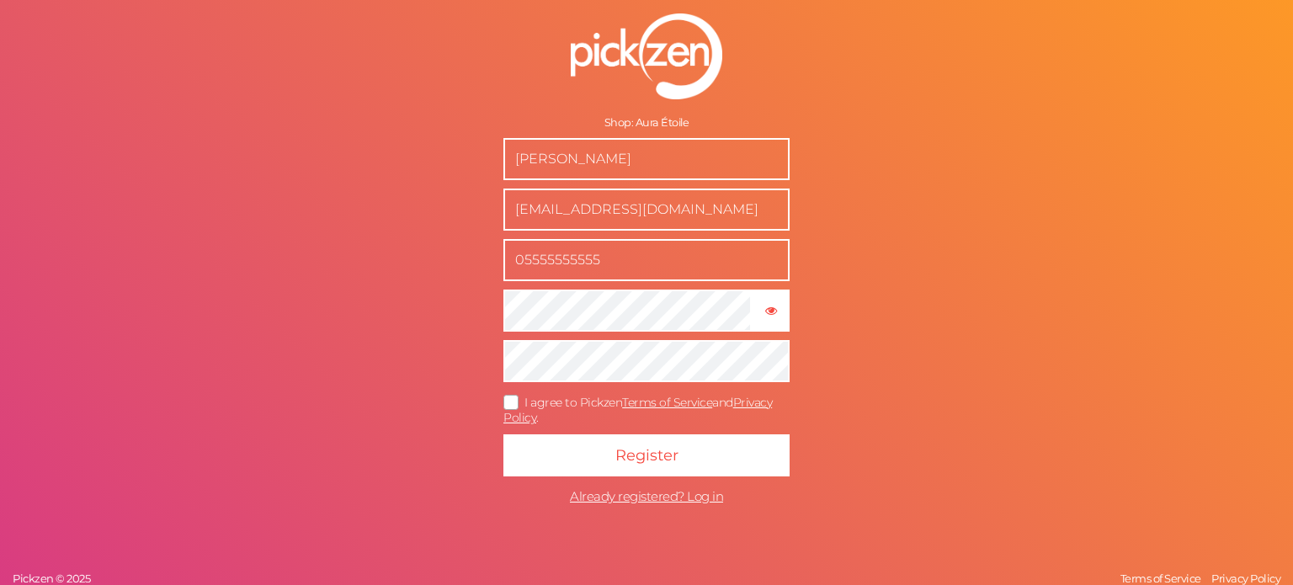
click at [512, 397] on icon at bounding box center [511, 401] width 27 height 9
click at [0, 0] on input "I agree to Pickzen Terms of Service and Privacy Policy ." at bounding box center [0, 0] width 0 height 0
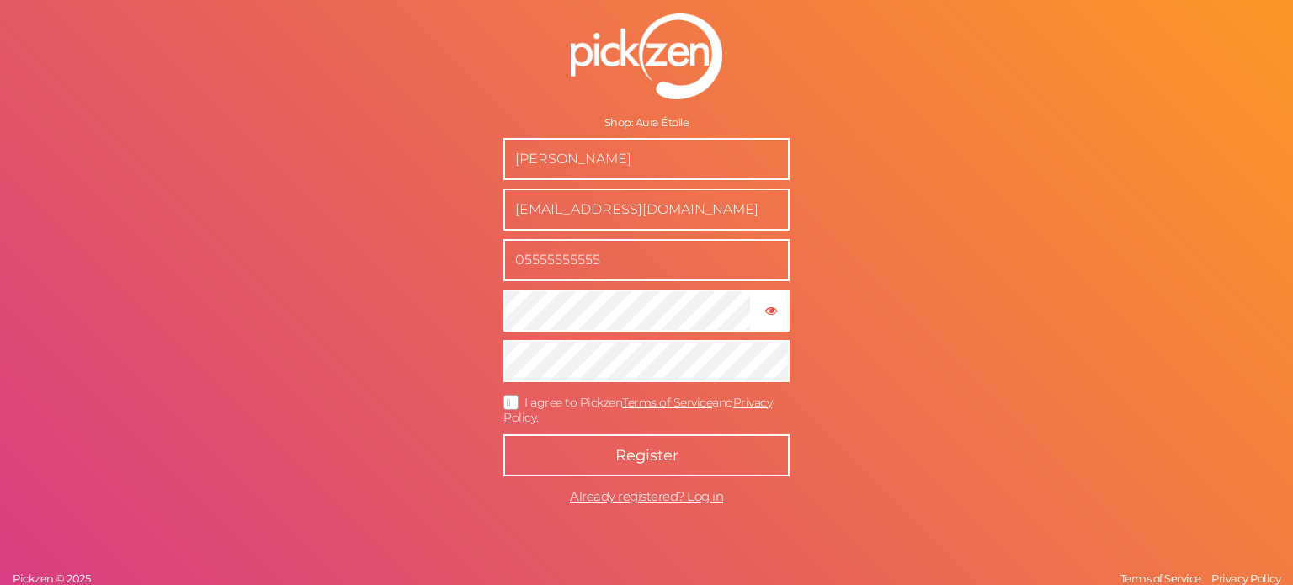
click at [610, 450] on button "Register" at bounding box center [646, 455] width 286 height 42
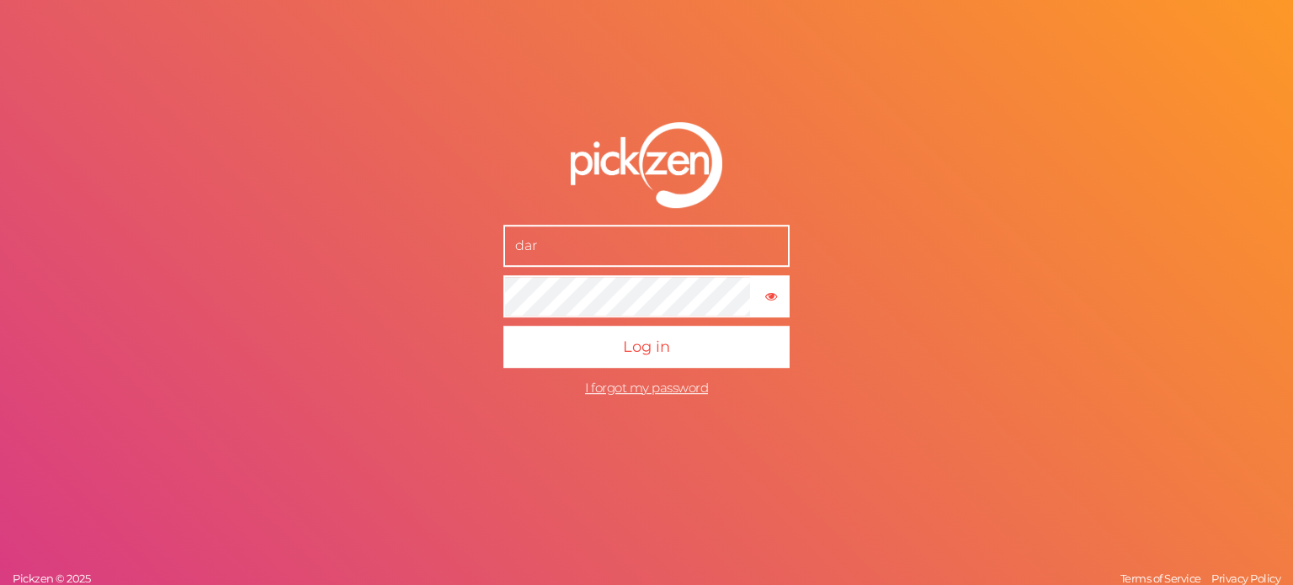
click at [610, 248] on input "dar" at bounding box center [646, 246] width 286 height 42
type input "[EMAIL_ADDRESS][DOMAIN_NAME]"
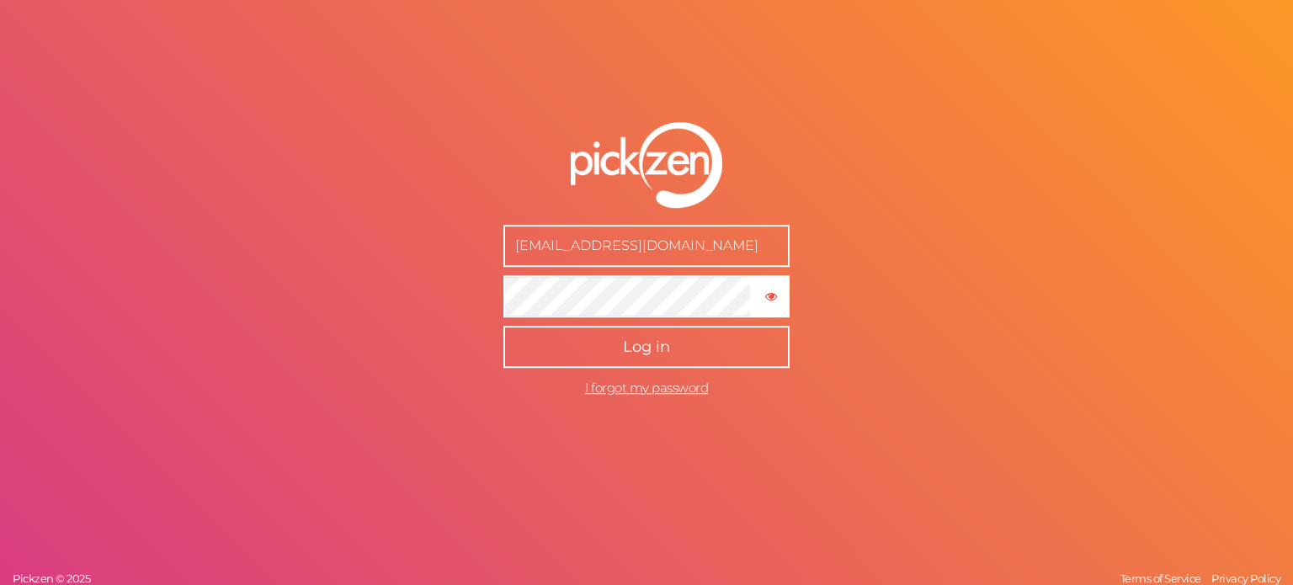
click at [642, 346] on span "Log in" at bounding box center [646, 347] width 47 height 19
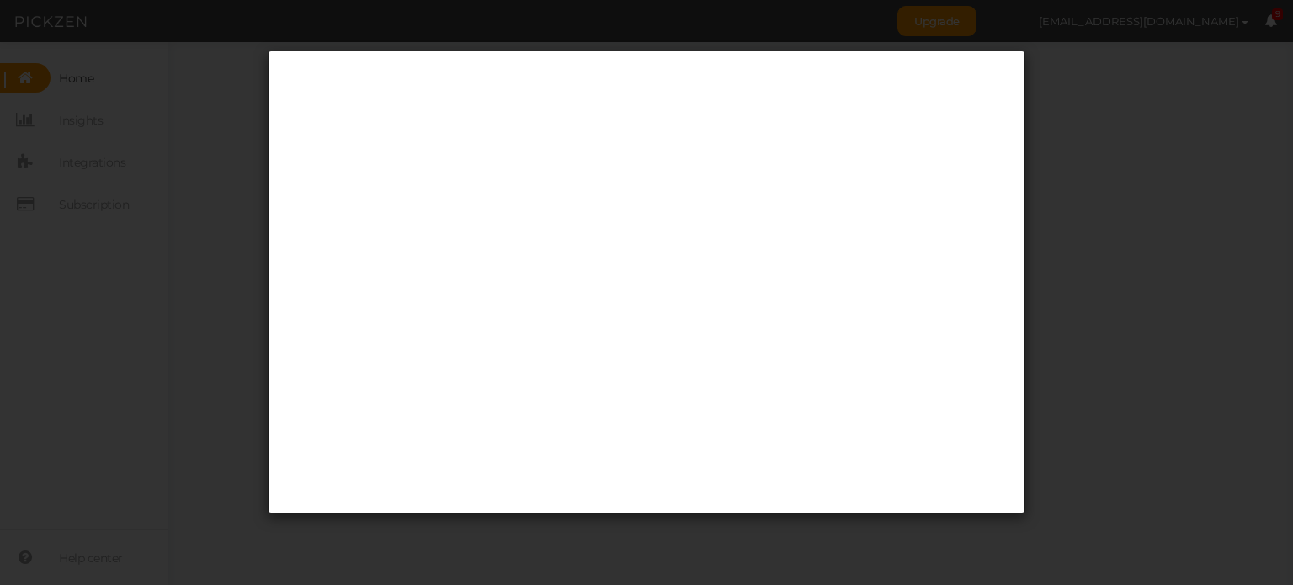
click at [184, 160] on div at bounding box center [646, 292] width 1293 height 585
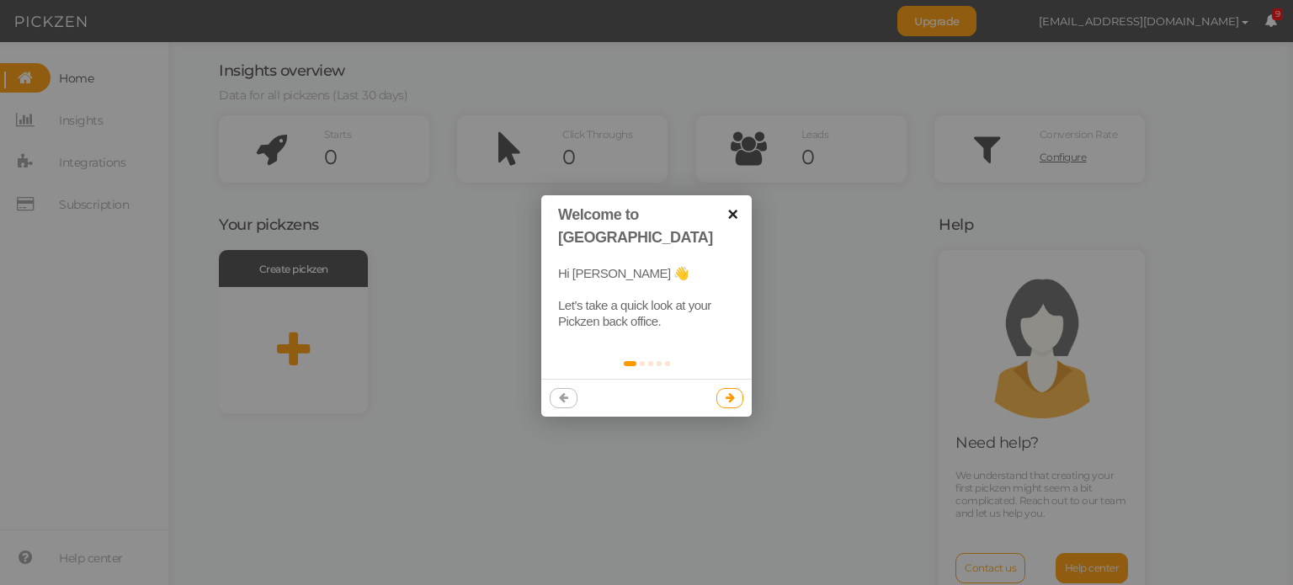
click at [731, 222] on link "×" at bounding box center [733, 214] width 38 height 38
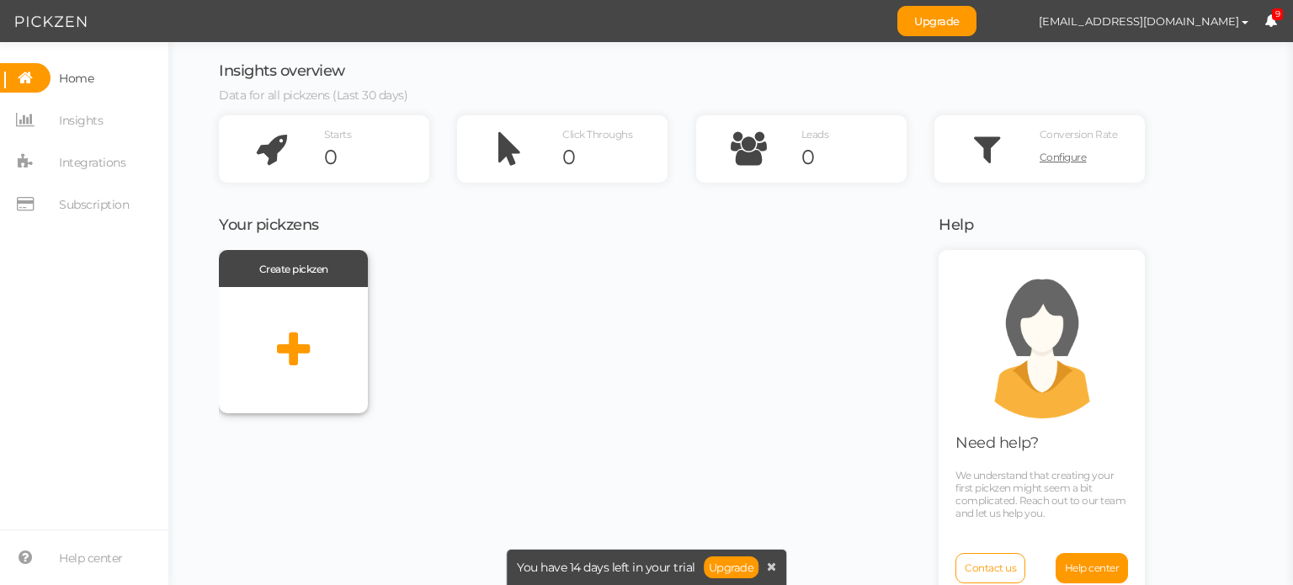
click at [318, 376] on div at bounding box center [293, 350] width 149 height 126
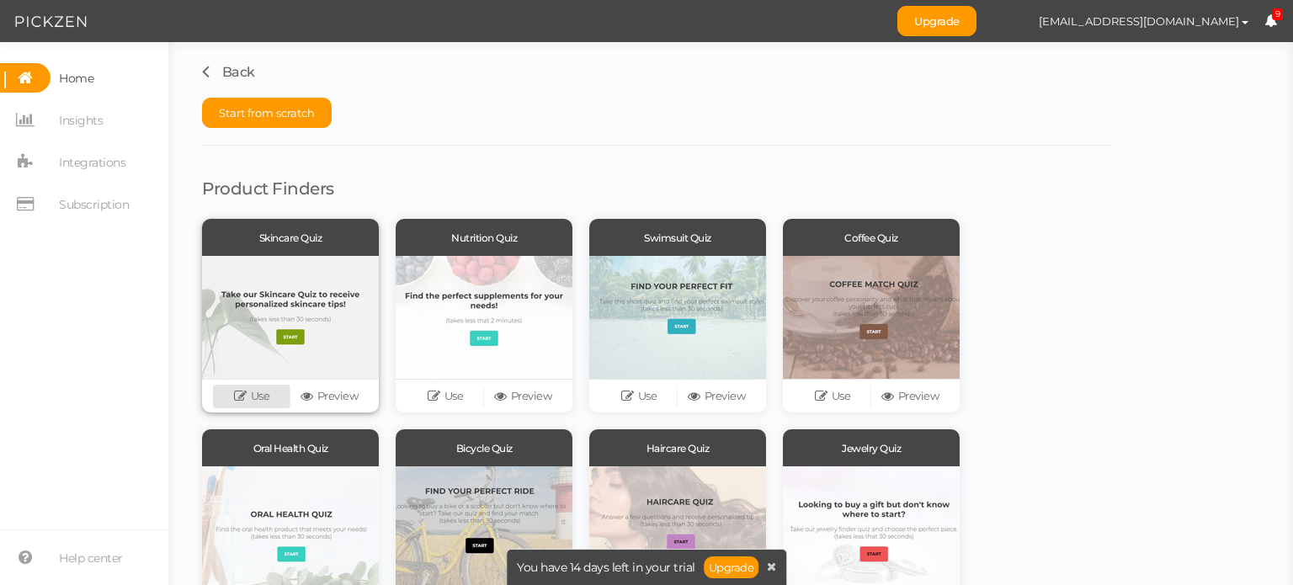
click at [261, 396] on link "Use" at bounding box center [251, 397] width 77 height 24
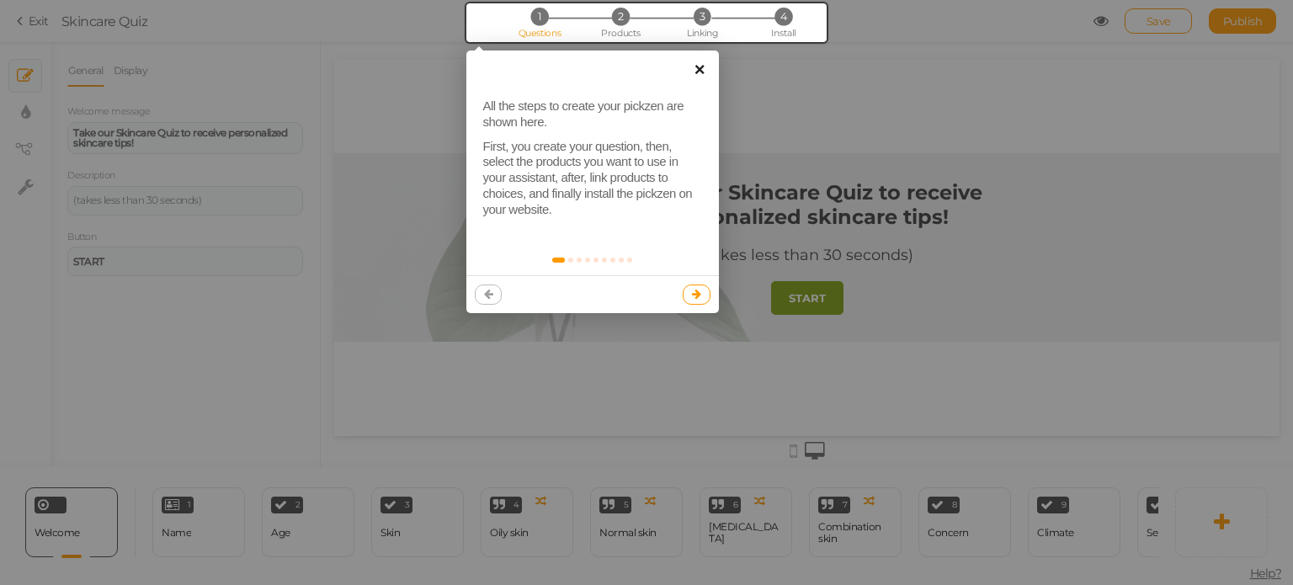
click at [700, 63] on link "×" at bounding box center [700, 70] width 38 height 38
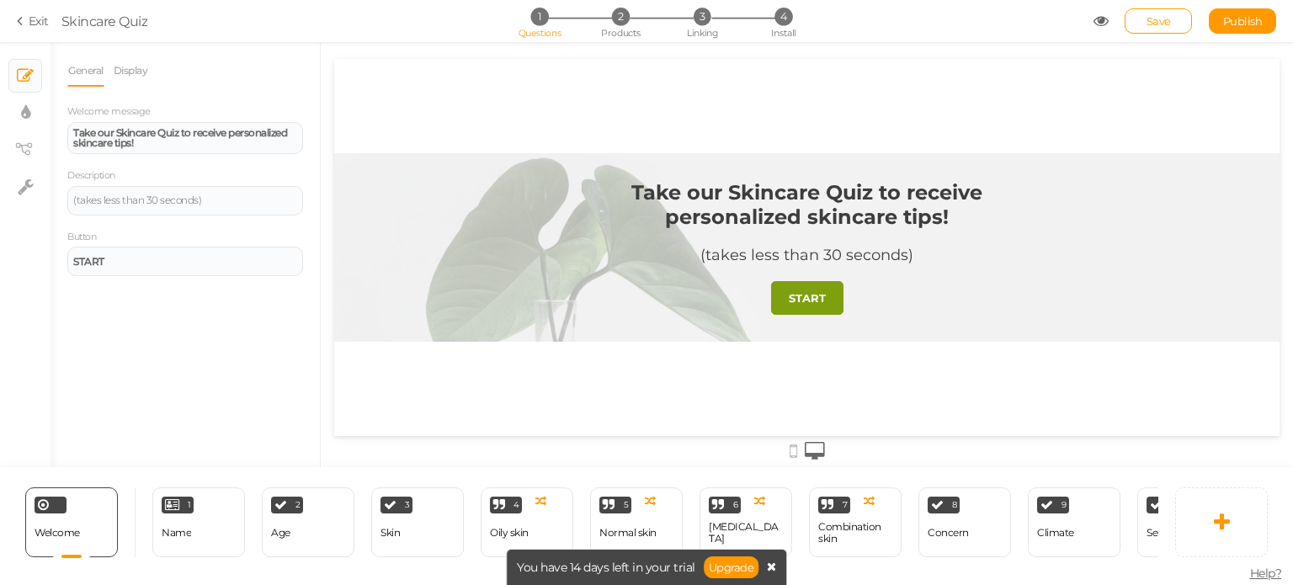
click at [772, 571] on icon at bounding box center [771, 567] width 9 height 12
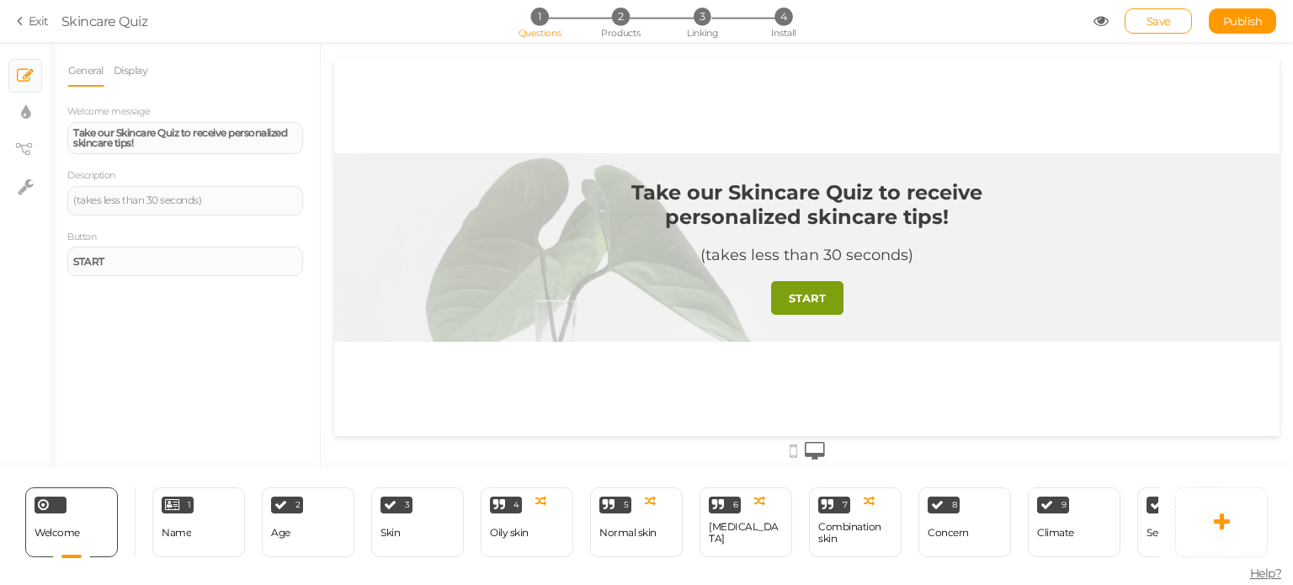
click at [1095, 16] on icon at bounding box center [1101, 20] width 15 height 15
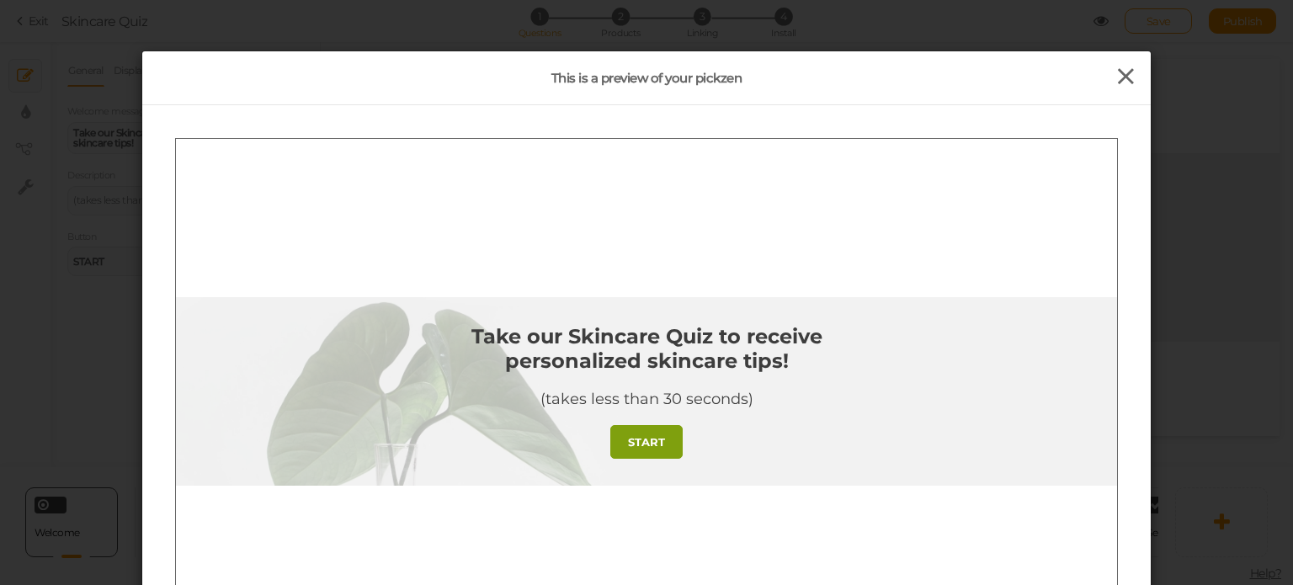
click at [1126, 67] on icon at bounding box center [1126, 76] width 24 height 25
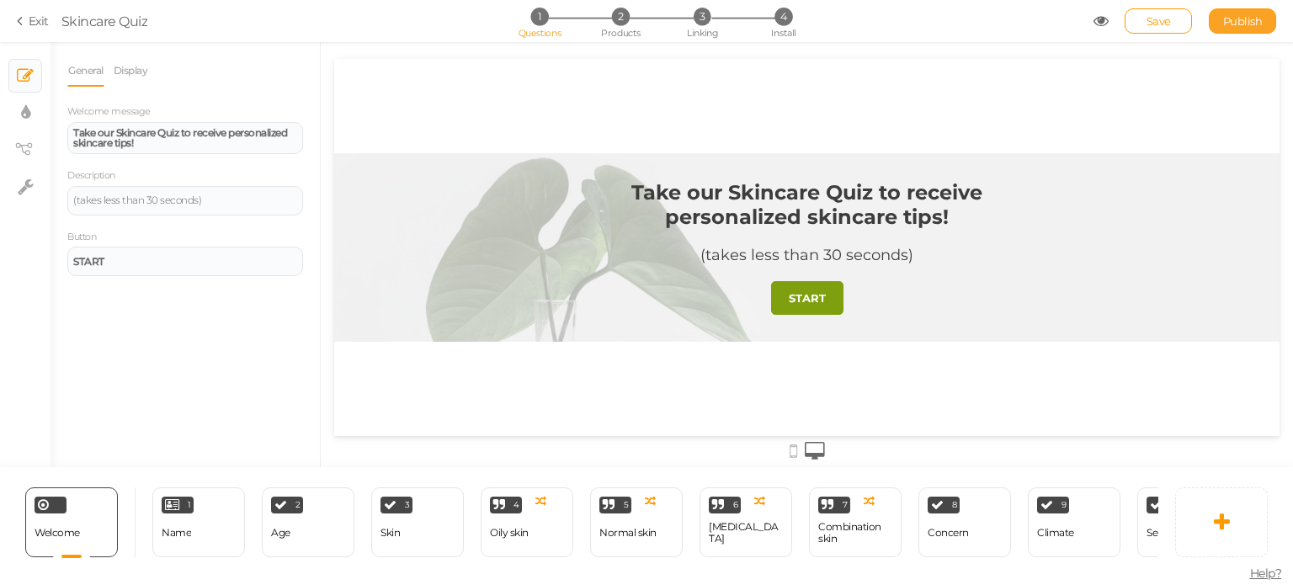
click at [1234, 24] on span "Publish" at bounding box center [1243, 20] width 40 height 13
click at [18, 184] on icon at bounding box center [26, 186] width 16 height 17
select select "en"
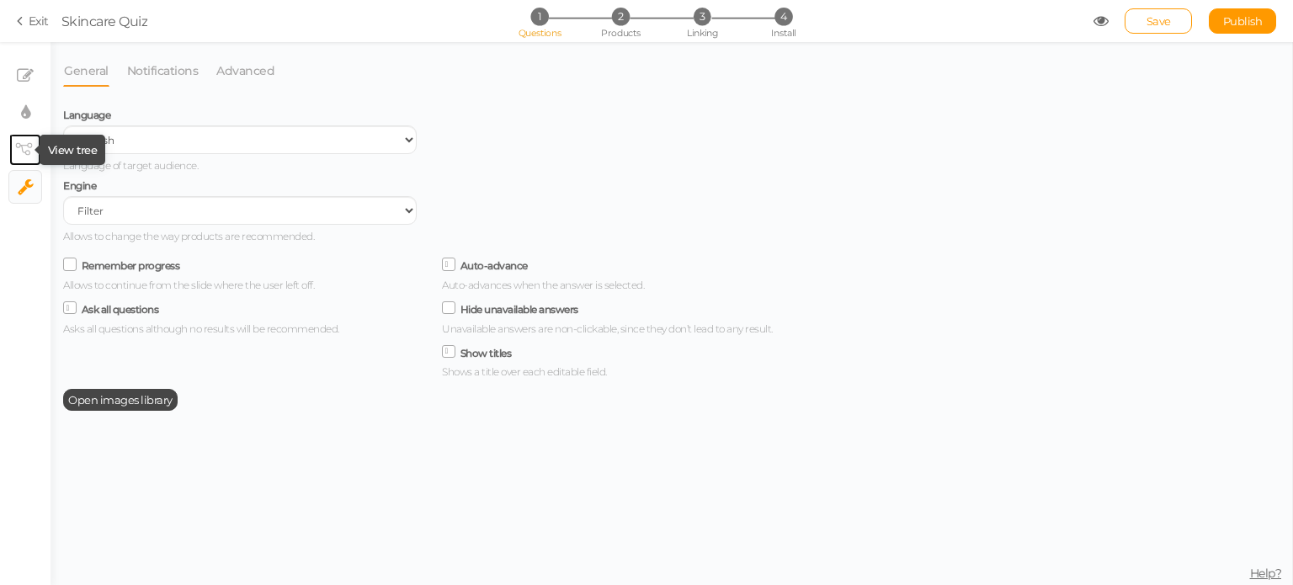
click at [25, 141] on tip-cont at bounding box center [25, 150] width 13 height 20
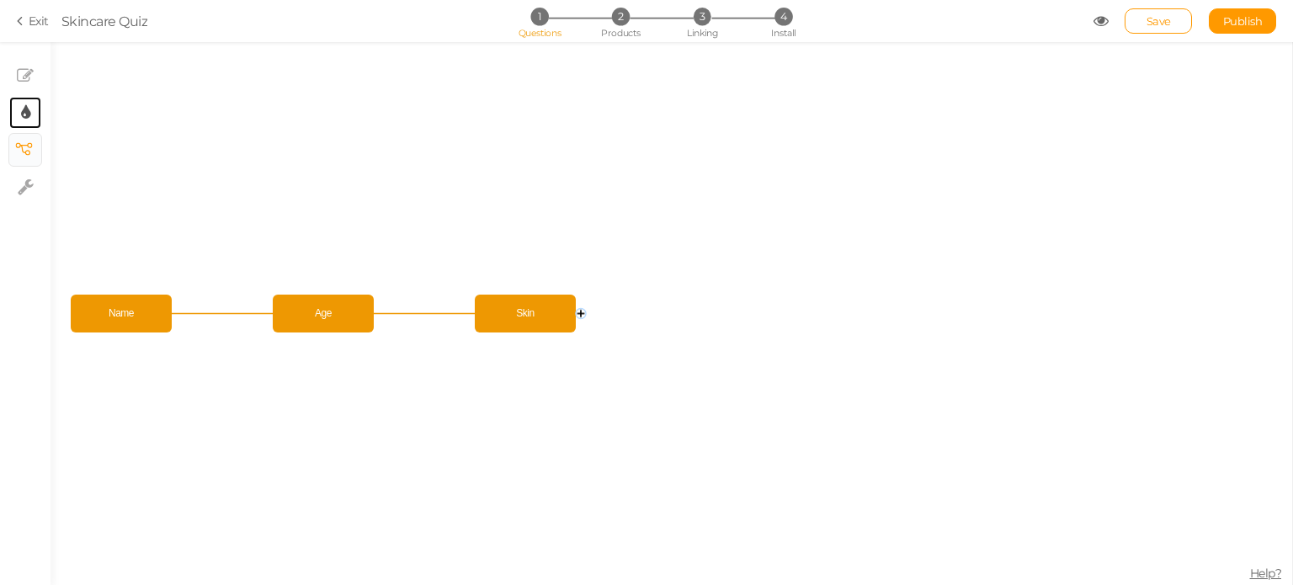
click at [36, 104] on link "× Display settings" at bounding box center [25, 113] width 32 height 32
select select "2"
select select "montserrat"
select select "fade"
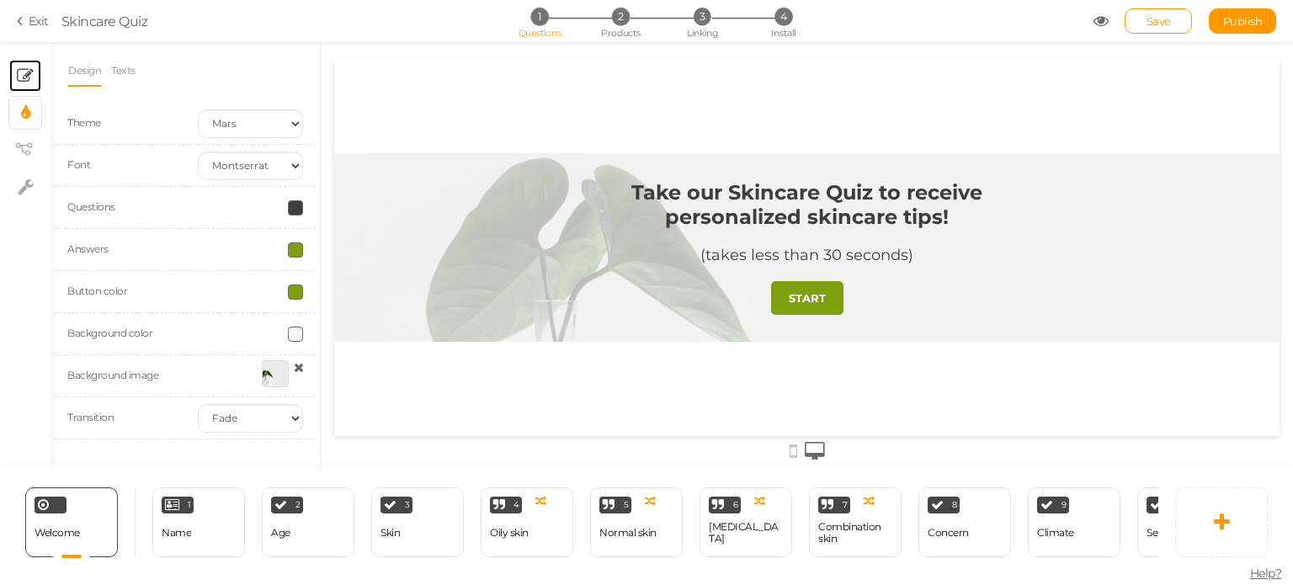
click at [39, 83] on link "× Slides" at bounding box center [25, 76] width 32 height 32
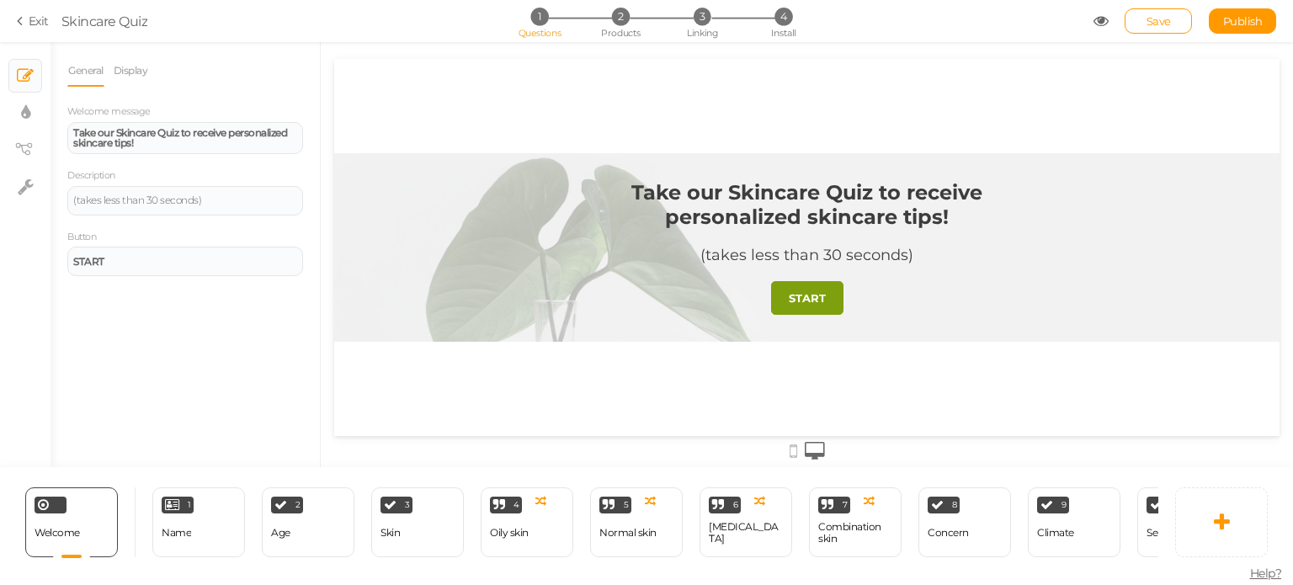
click at [36, 16] on link "Exit" at bounding box center [33, 21] width 32 height 17
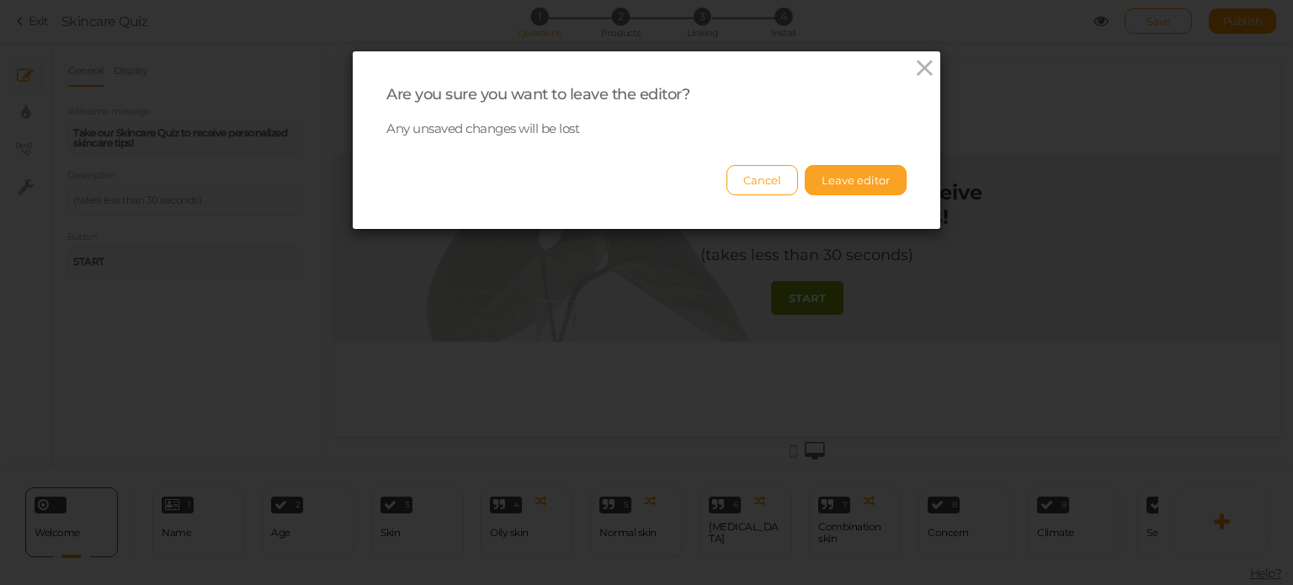
click at [819, 177] on button "Leave editor" at bounding box center [856, 180] width 102 height 30
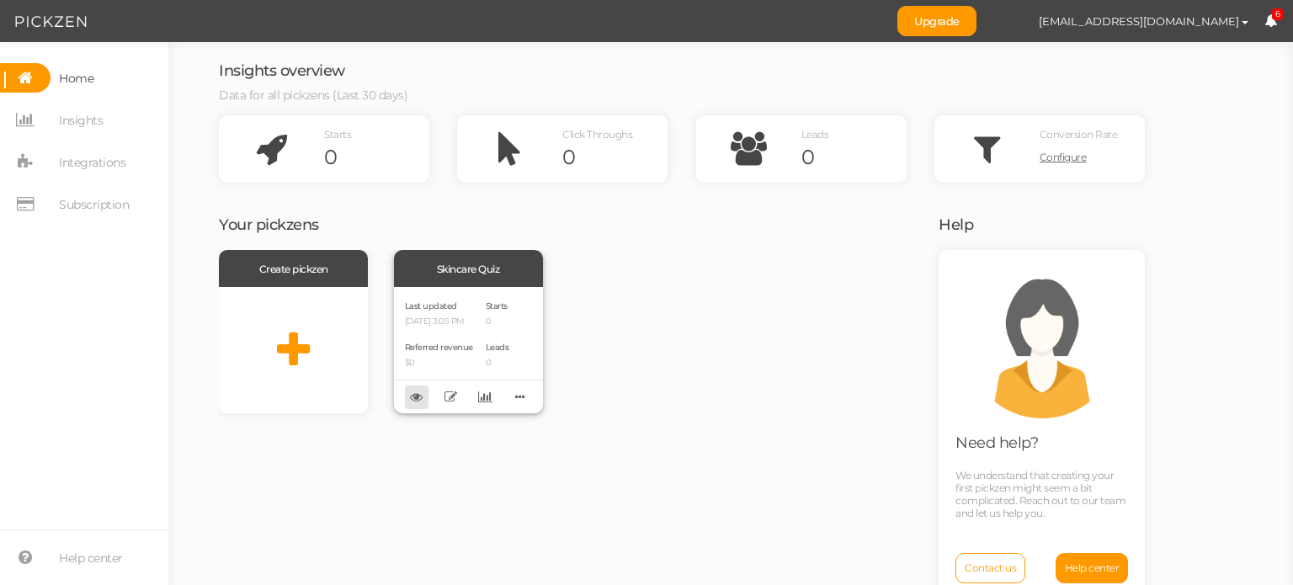
click at [413, 392] on icon at bounding box center [416, 397] width 13 height 13
click at [445, 403] on link at bounding box center [451, 398] width 24 height 24
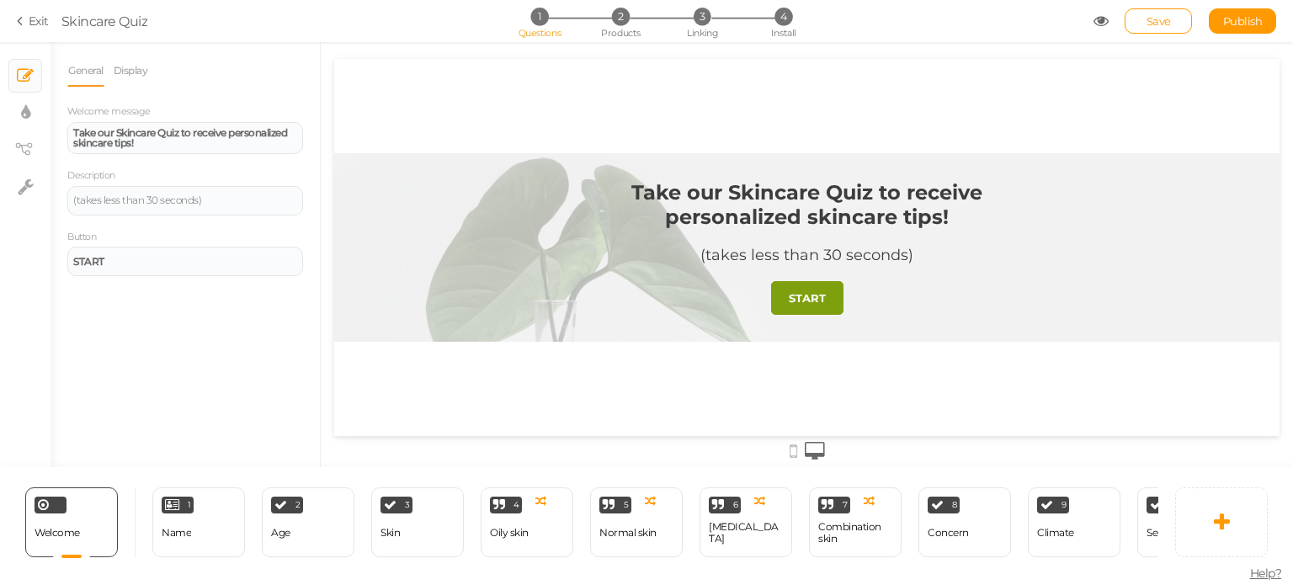
scroll to position [0, 317]
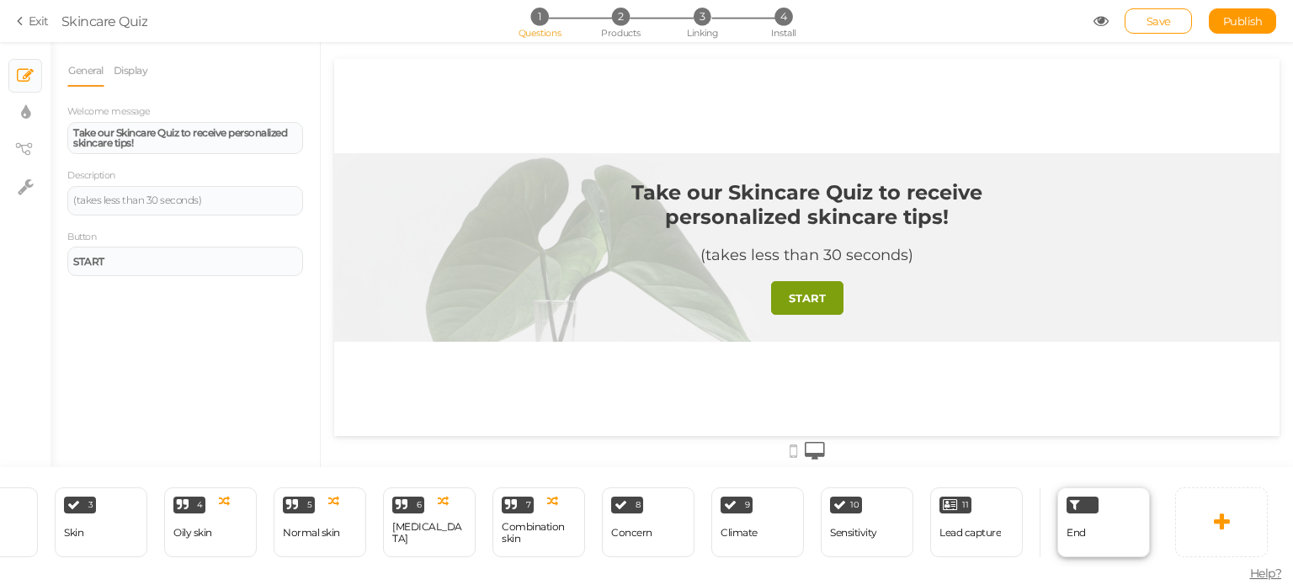
click at [1107, 541] on div "End" at bounding box center [1103, 522] width 93 height 70
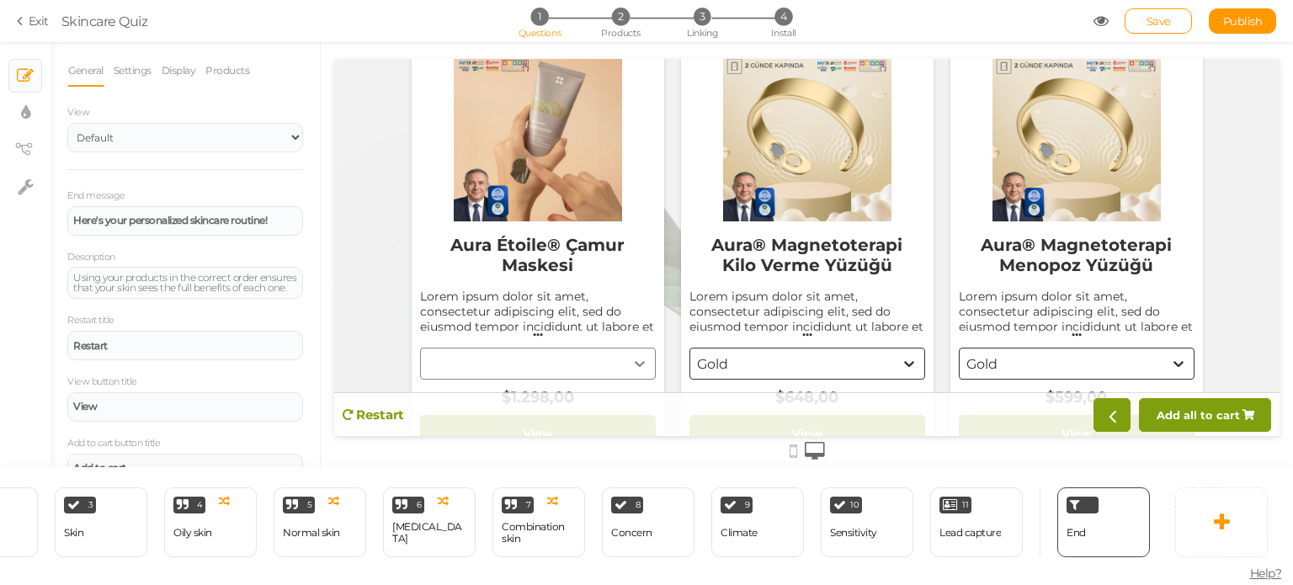
scroll to position [0, 0]
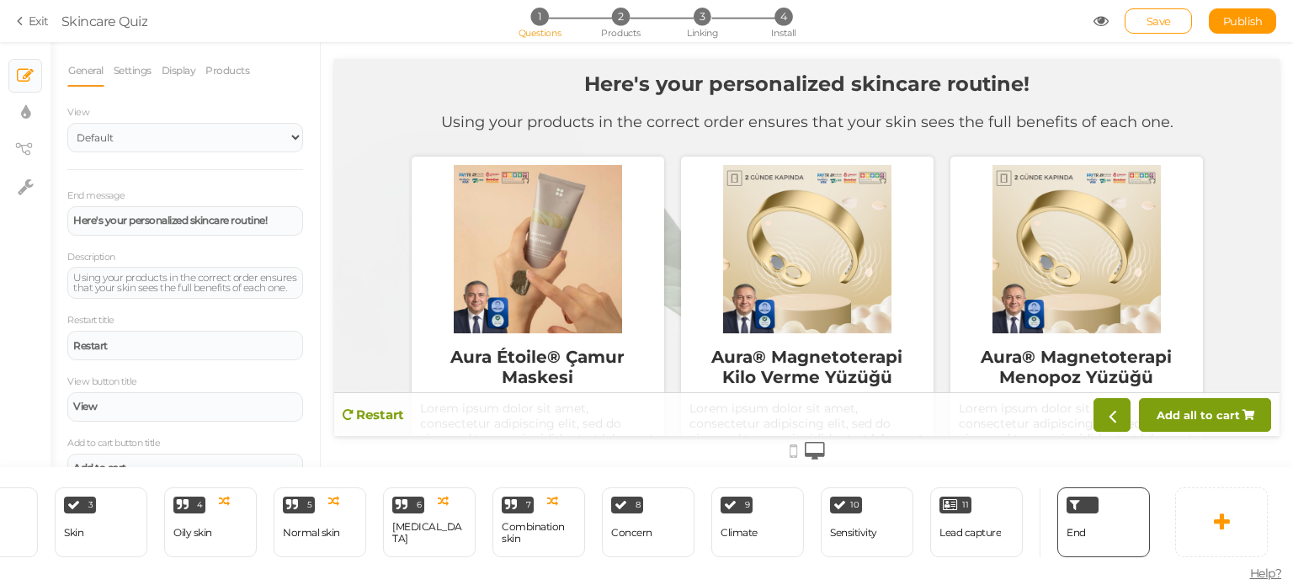
click at [628, 221] on div at bounding box center [538, 249] width 236 height 168
click at [24, 109] on icon at bounding box center [25, 112] width 9 height 17
select select "2"
select select "montserrat"
select select "fade"
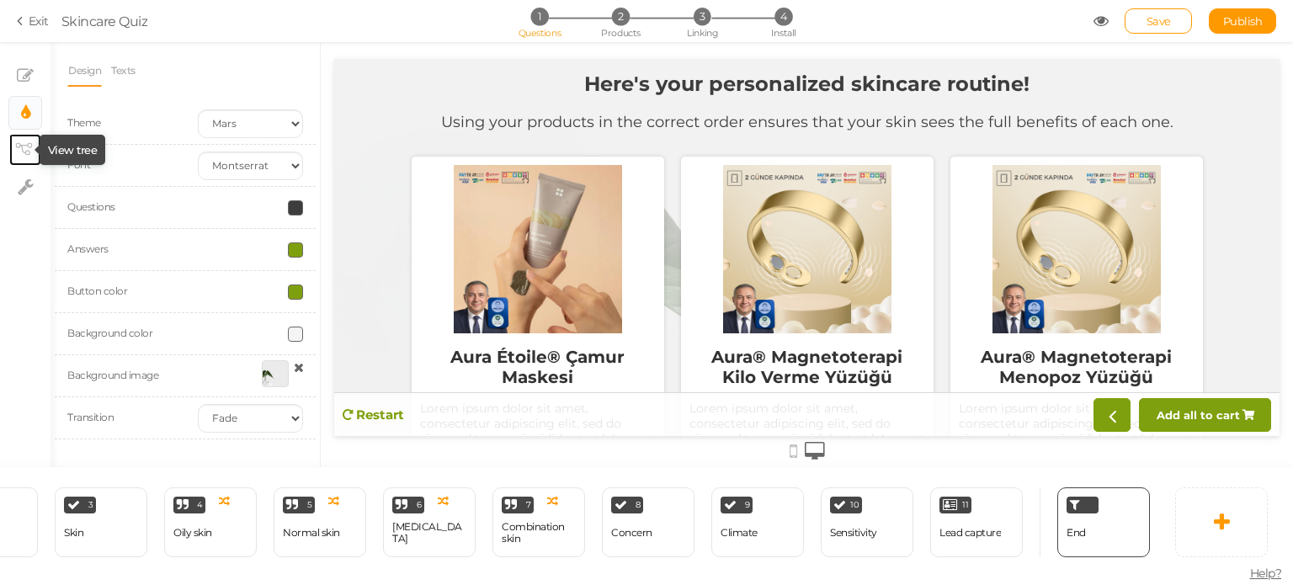
click at [29, 151] on icon at bounding box center [23, 149] width 17 height 13
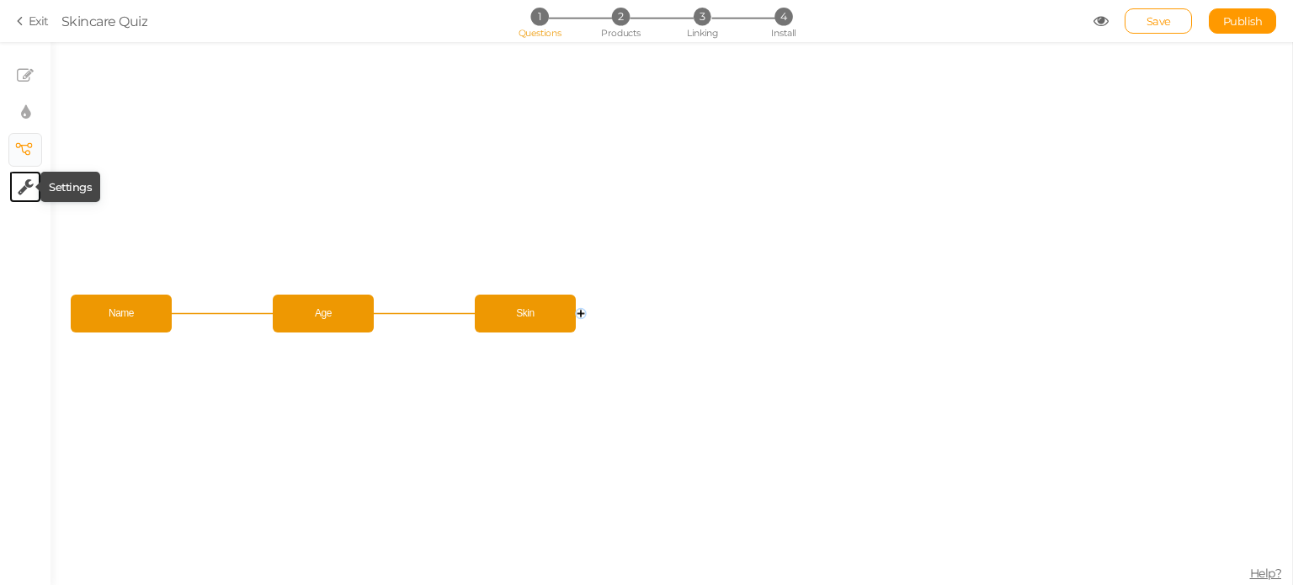
click at [30, 181] on icon at bounding box center [26, 186] width 16 height 17
select select "en"
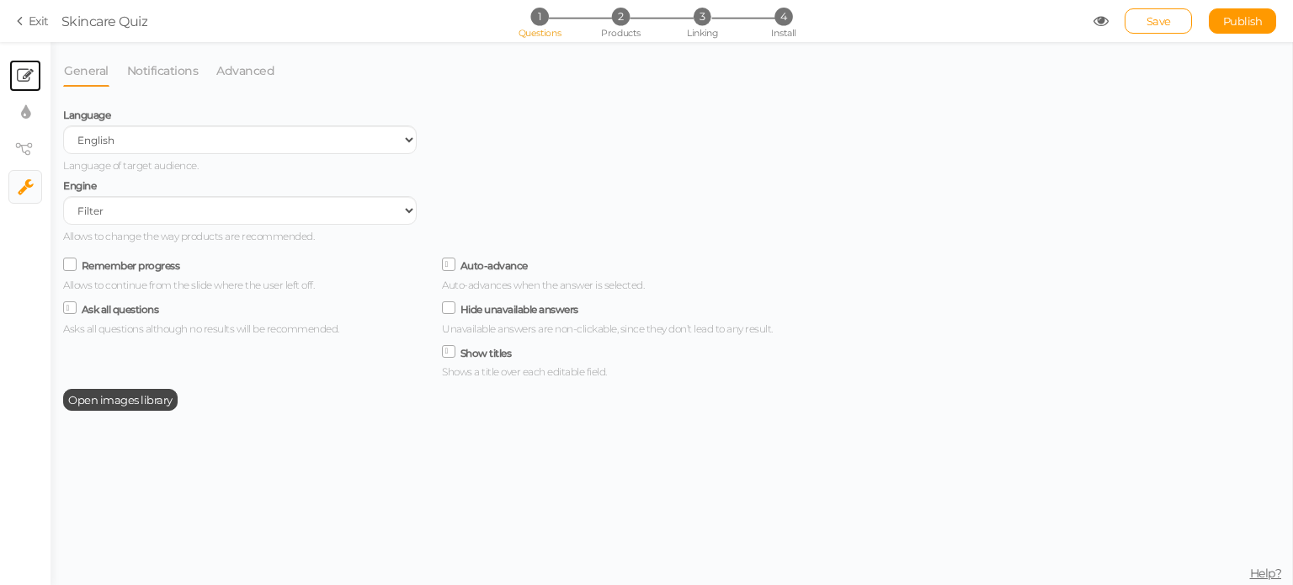
click at [33, 88] on link "× Slides" at bounding box center [25, 76] width 32 height 32
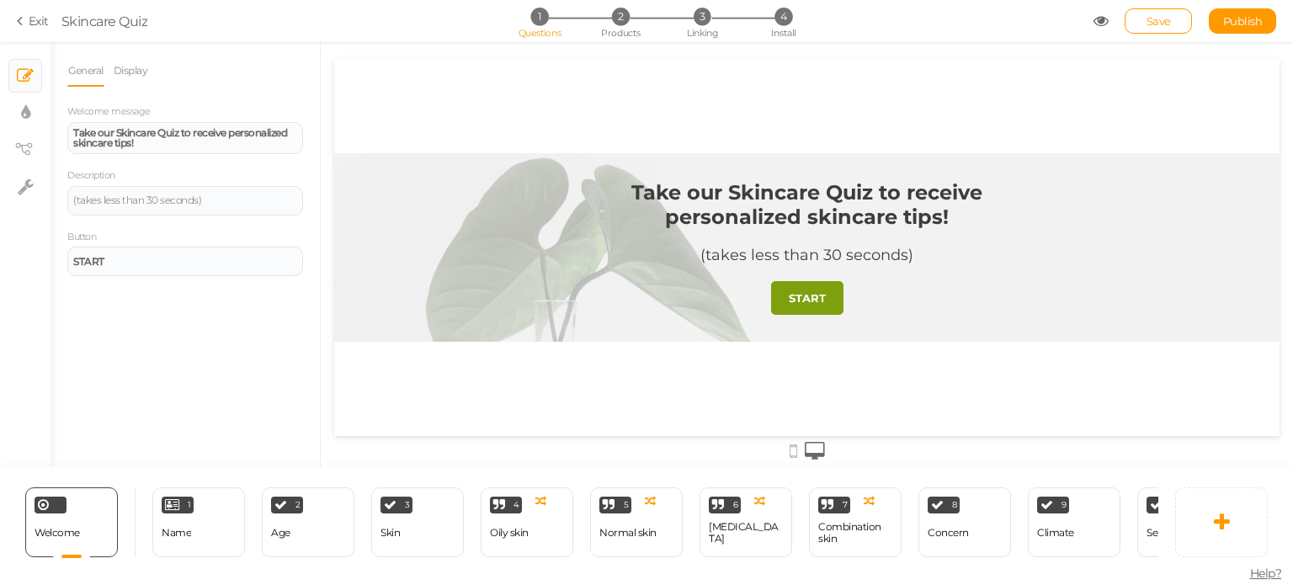
scroll to position [0, 317]
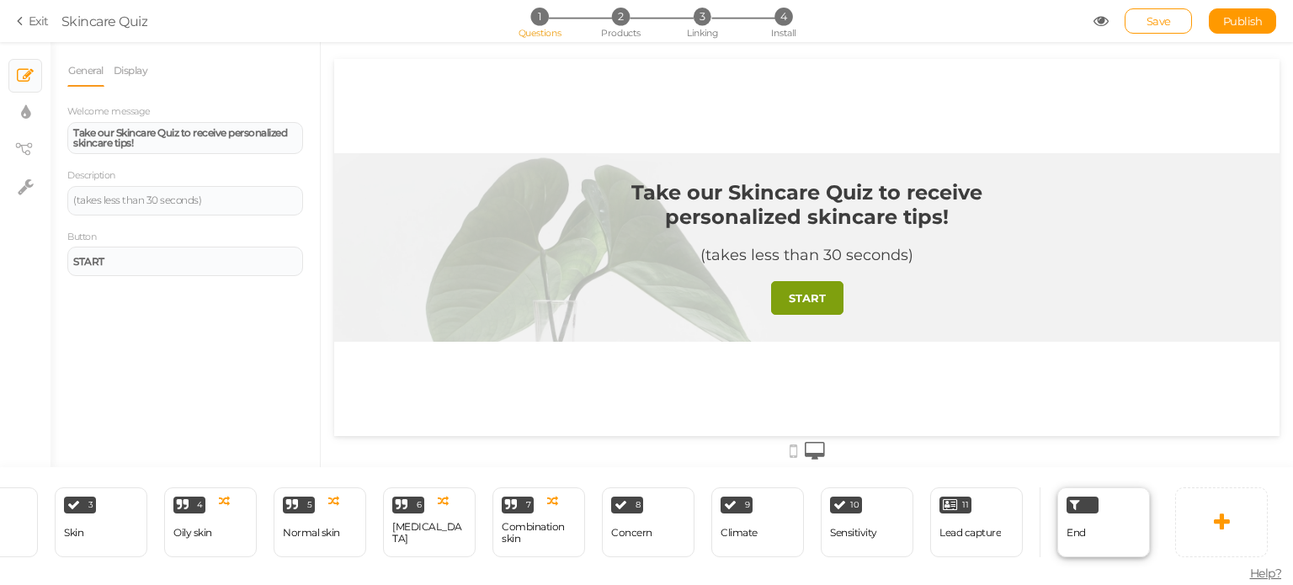
click at [1092, 535] on div "End" at bounding box center [1103, 522] width 93 height 70
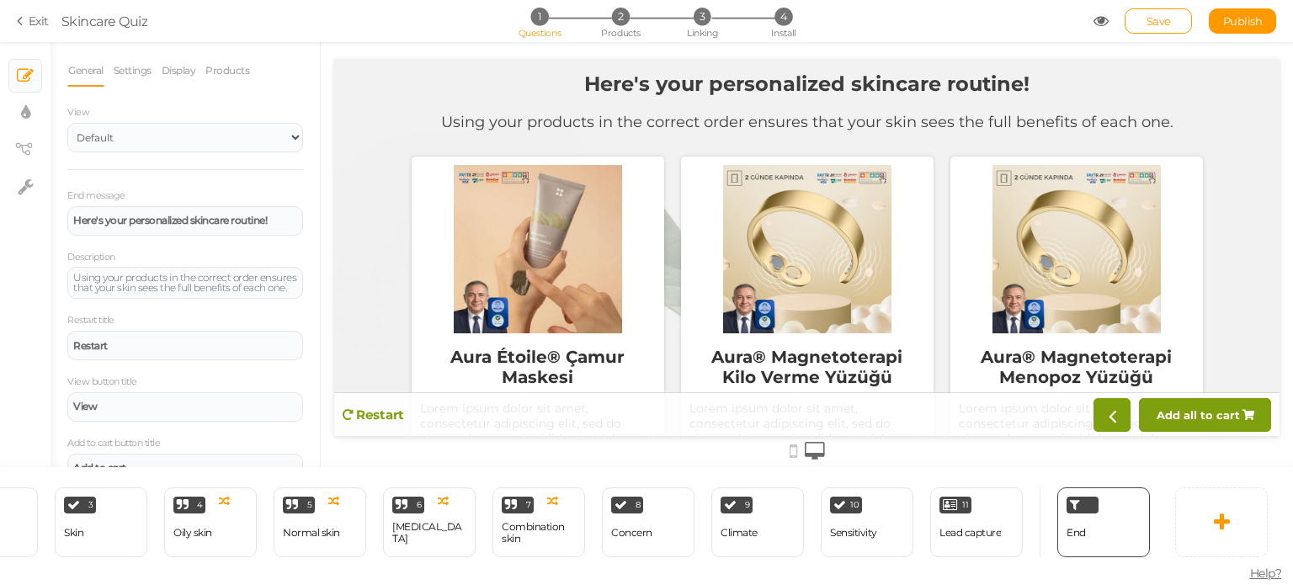
click at [893, 352] on div "Aura® Magnetoterapi Kilo Verme Yüzüğü" at bounding box center [808, 366] width 236 height 67
click at [876, 285] on div at bounding box center [808, 249] width 236 height 168
click at [445, 201] on div at bounding box center [538, 249] width 236 height 168
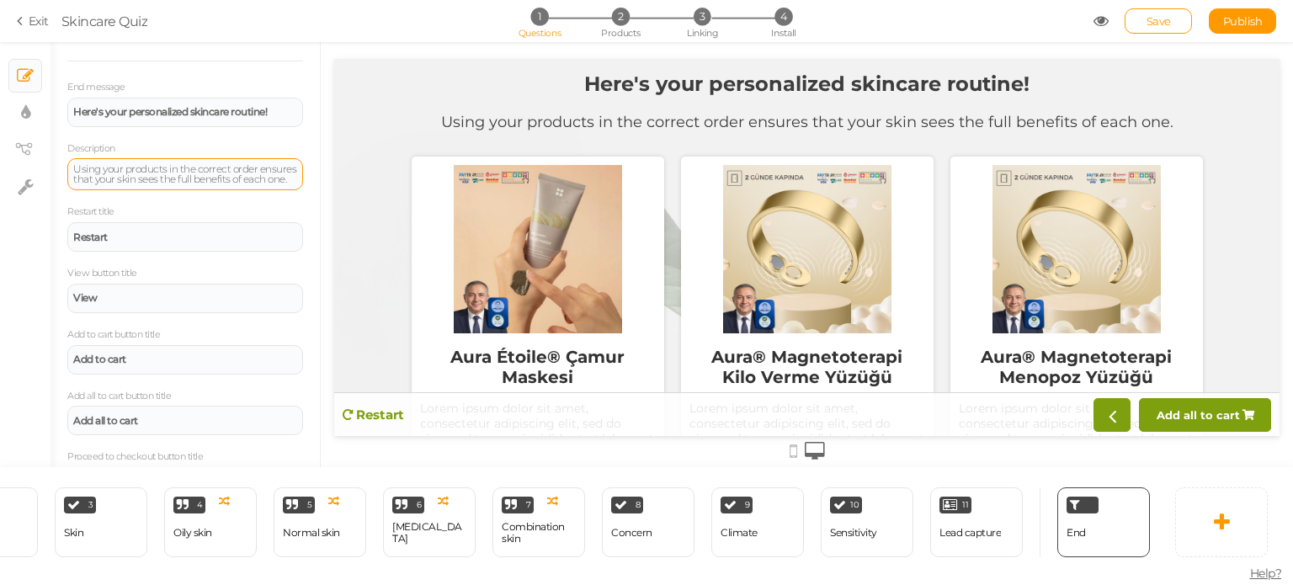
scroll to position [221, 0]
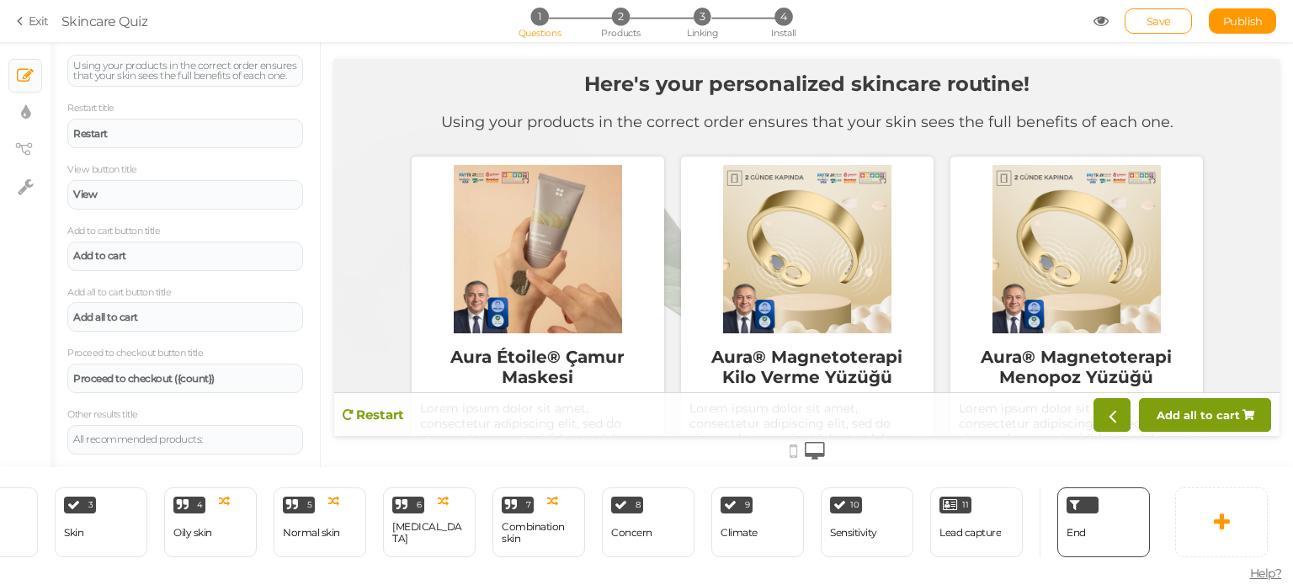
click at [563, 253] on div at bounding box center [538, 249] width 236 height 168
click at [921, 113] on div "Using your products in the correct order ensures that your skin sees the full b…" at bounding box center [807, 122] width 732 height 19
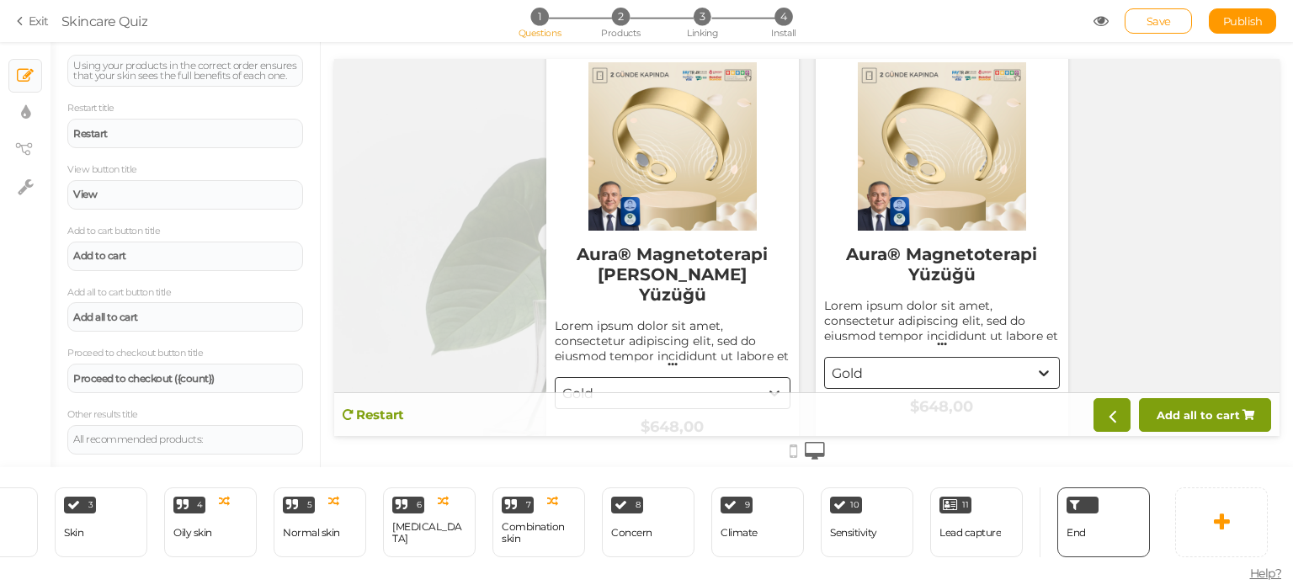
click at [748, 386] on div "Gold" at bounding box center [673, 393] width 236 height 32
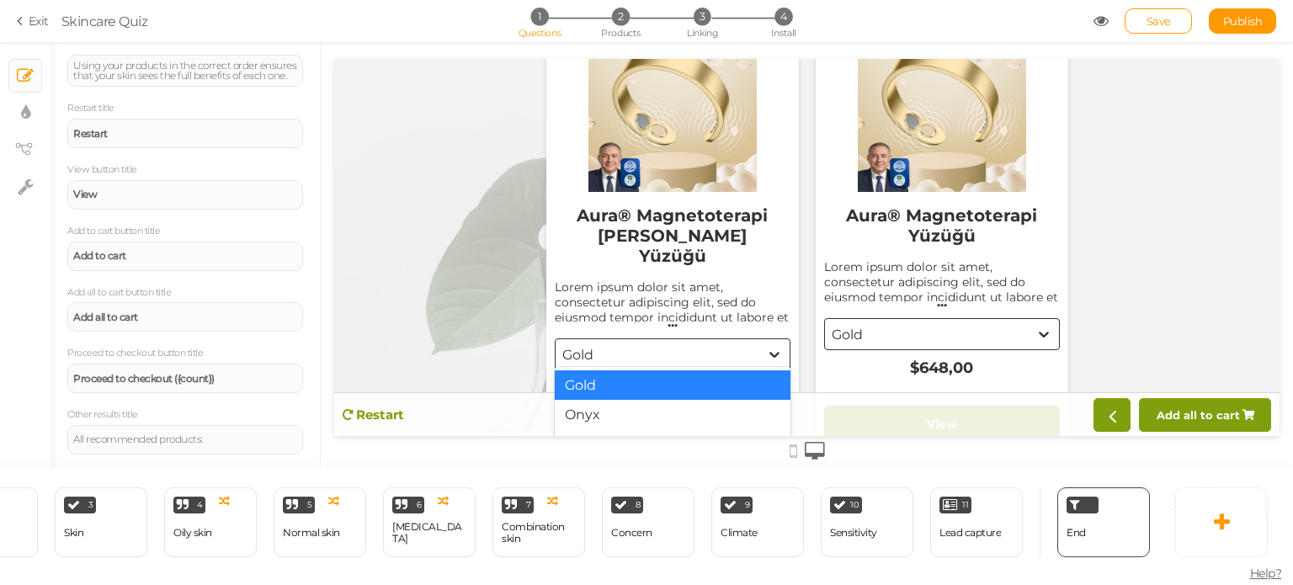
scroll to position [725, 0]
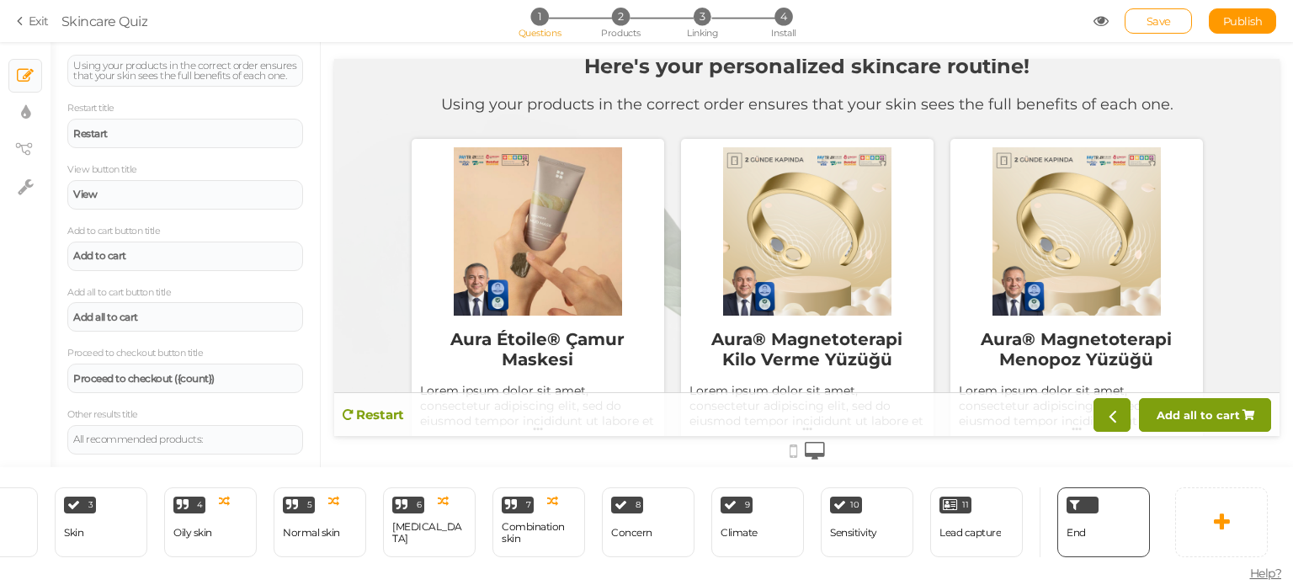
scroll to position [0, 0]
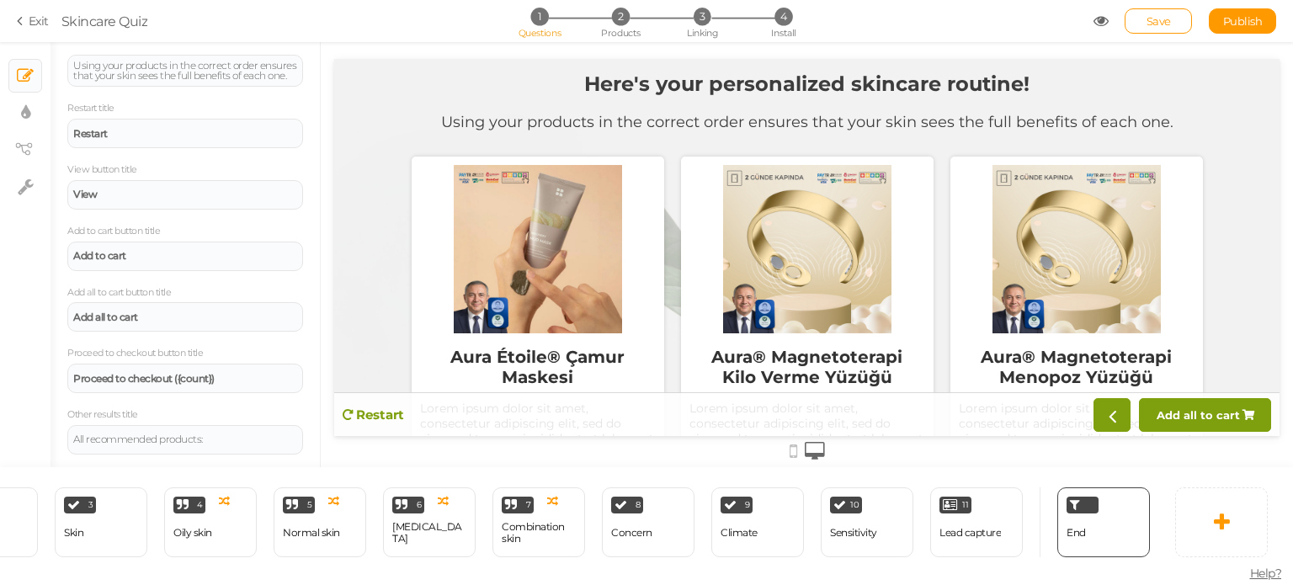
click at [557, 295] on div at bounding box center [538, 249] width 236 height 168
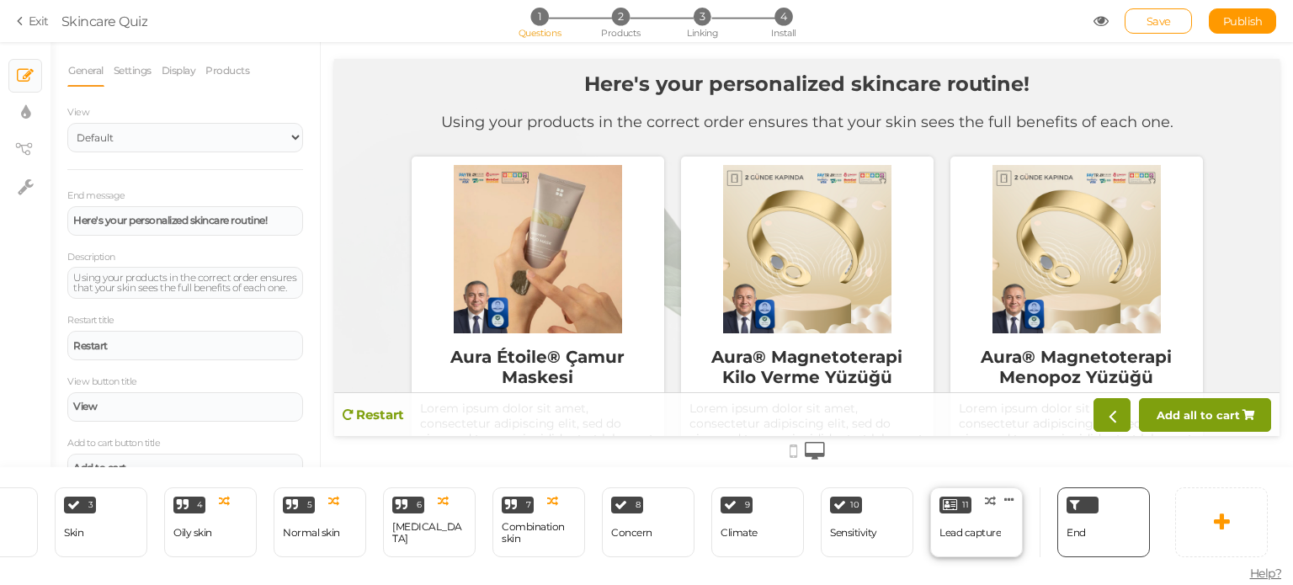
click at [951, 519] on div "Lead capture" at bounding box center [970, 533] width 61 height 29
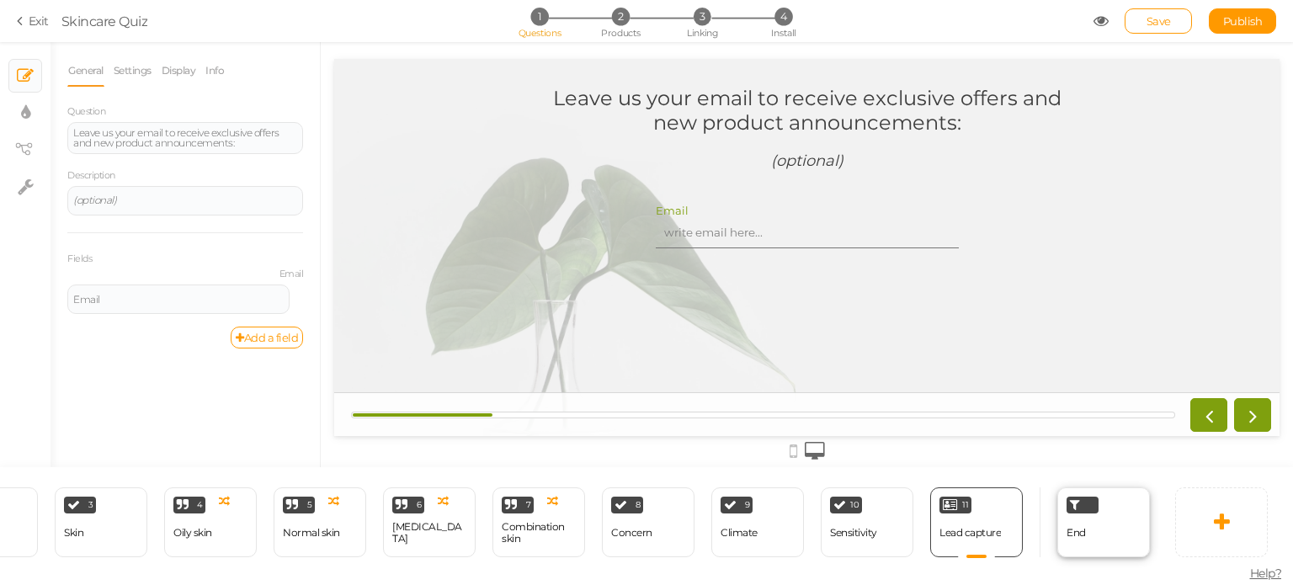
click at [1063, 518] on div "End" at bounding box center [1103, 522] width 93 height 70
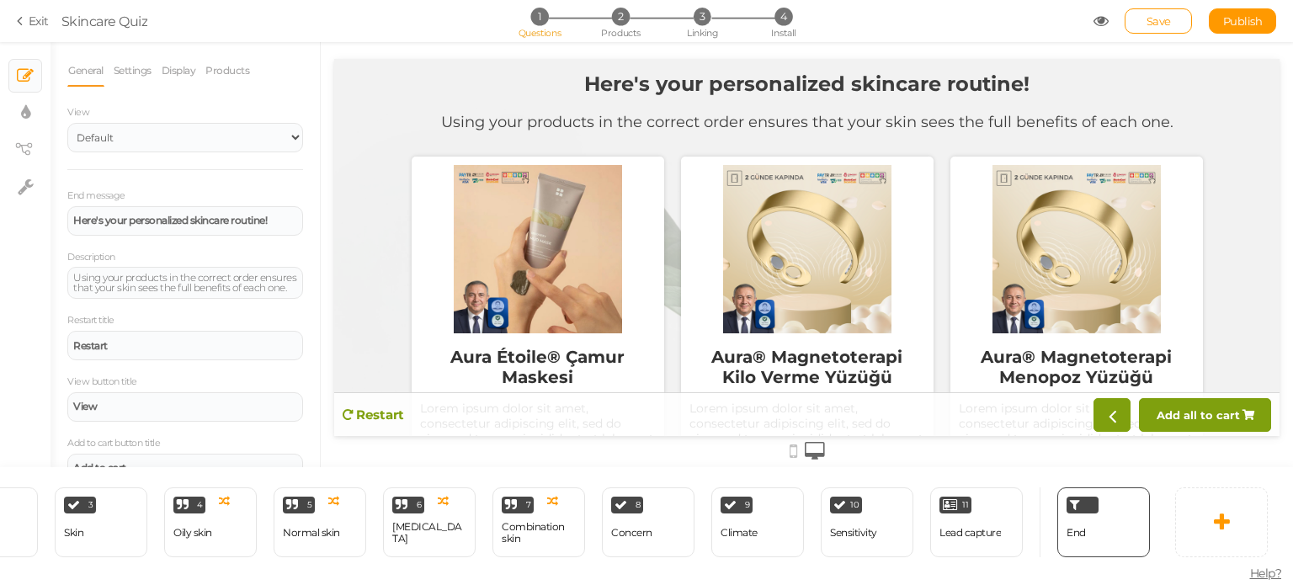
click at [219, 79] on link "Products" at bounding box center [227, 71] width 45 height 32
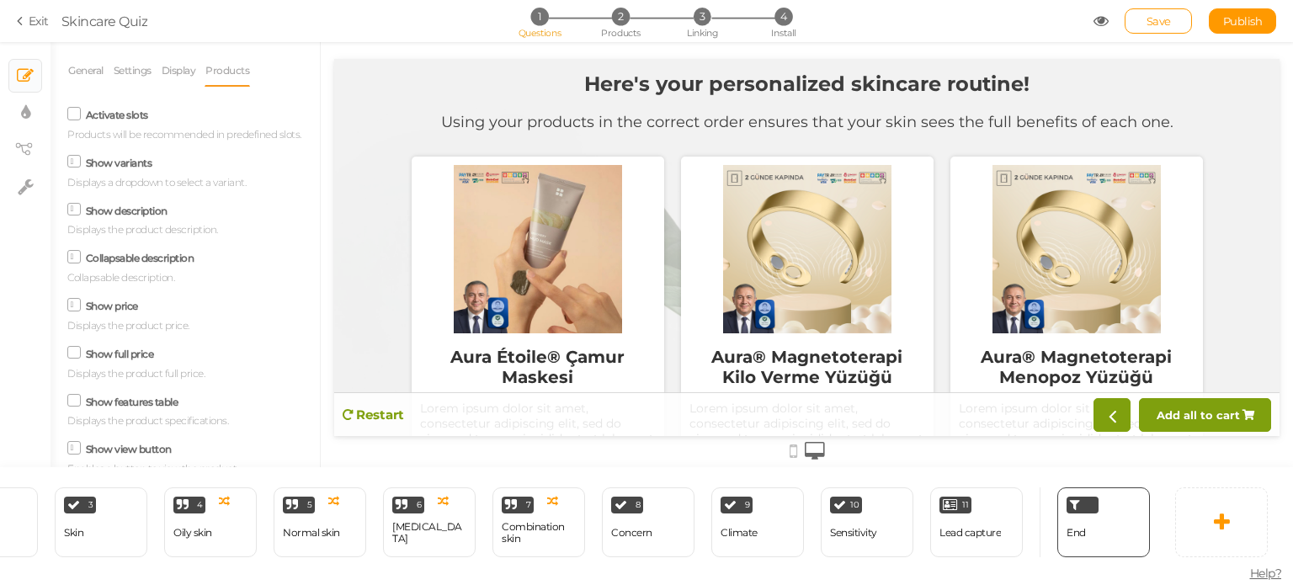
click at [76, 162] on icon at bounding box center [75, 162] width 8 height 0
click at [0, 0] on input "Show variants" at bounding box center [0, 0] width 0 height 0
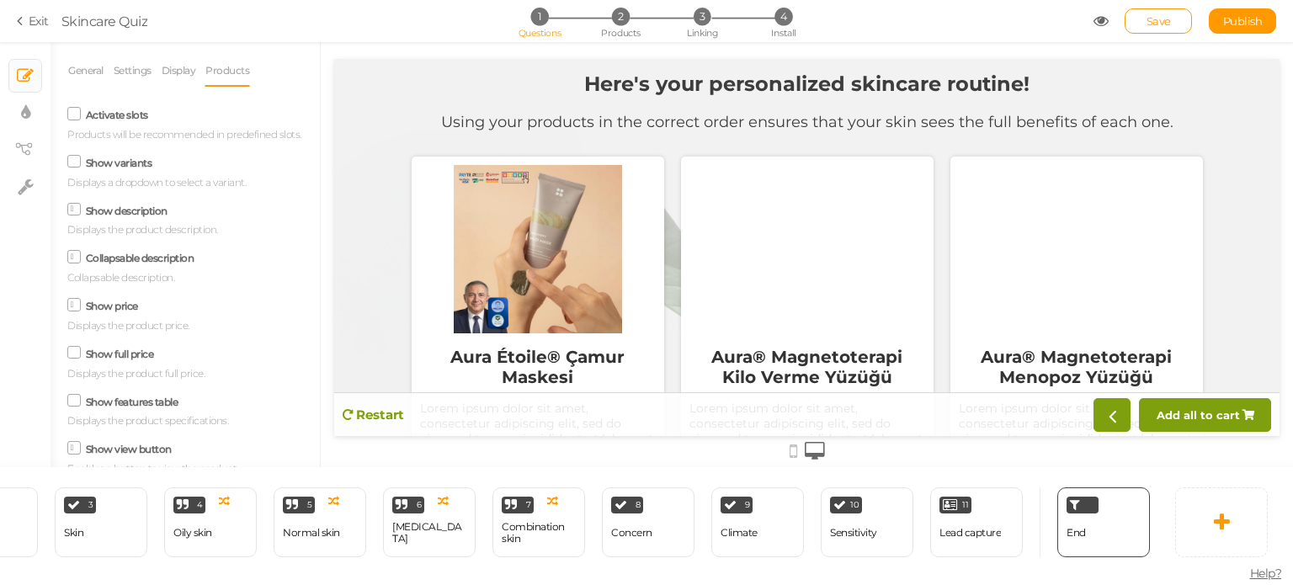
click at [71, 209] on icon at bounding box center [75, 209] width 8 height 0
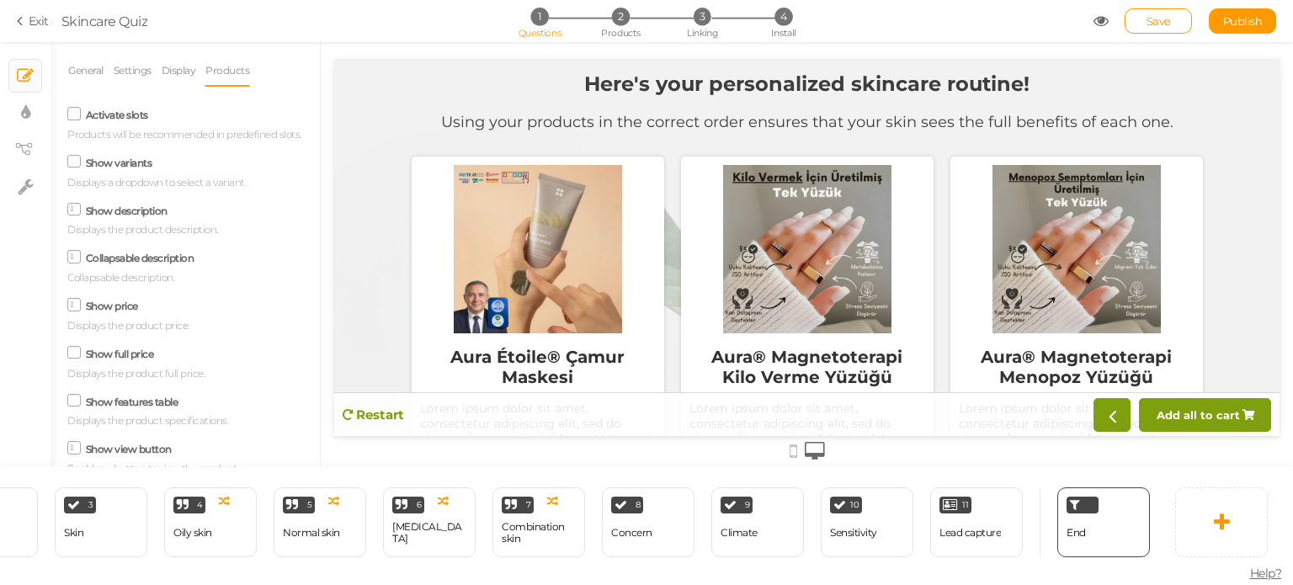
click at [0, 0] on input "Show description" at bounding box center [0, 0] width 0 height 0
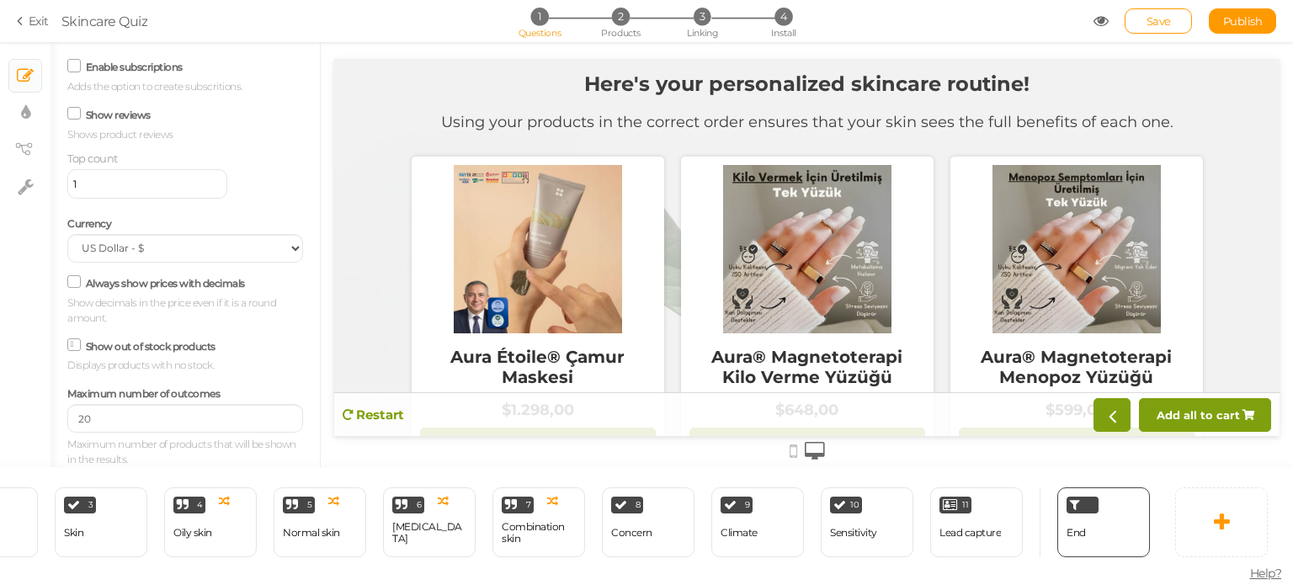
scroll to position [448, 0]
drag, startPoint x: 125, startPoint y: 418, endPoint x: 68, endPoint y: 413, distance: 56.6
click at [68, 413] on input "20" at bounding box center [185, 418] width 236 height 29
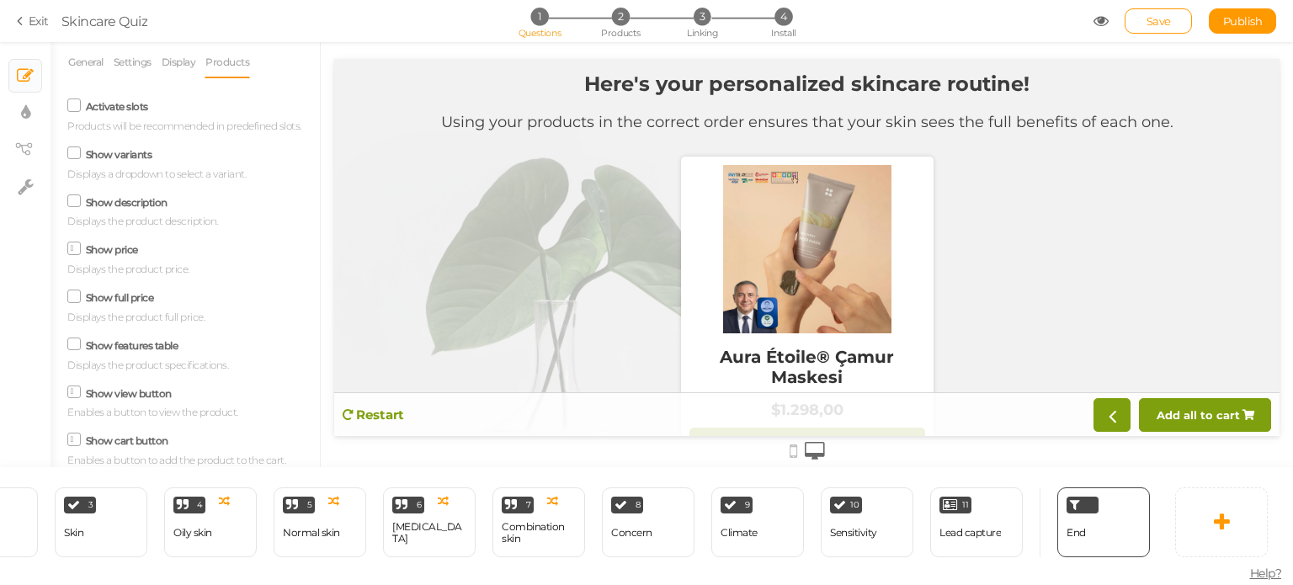
scroll to position [0, 0]
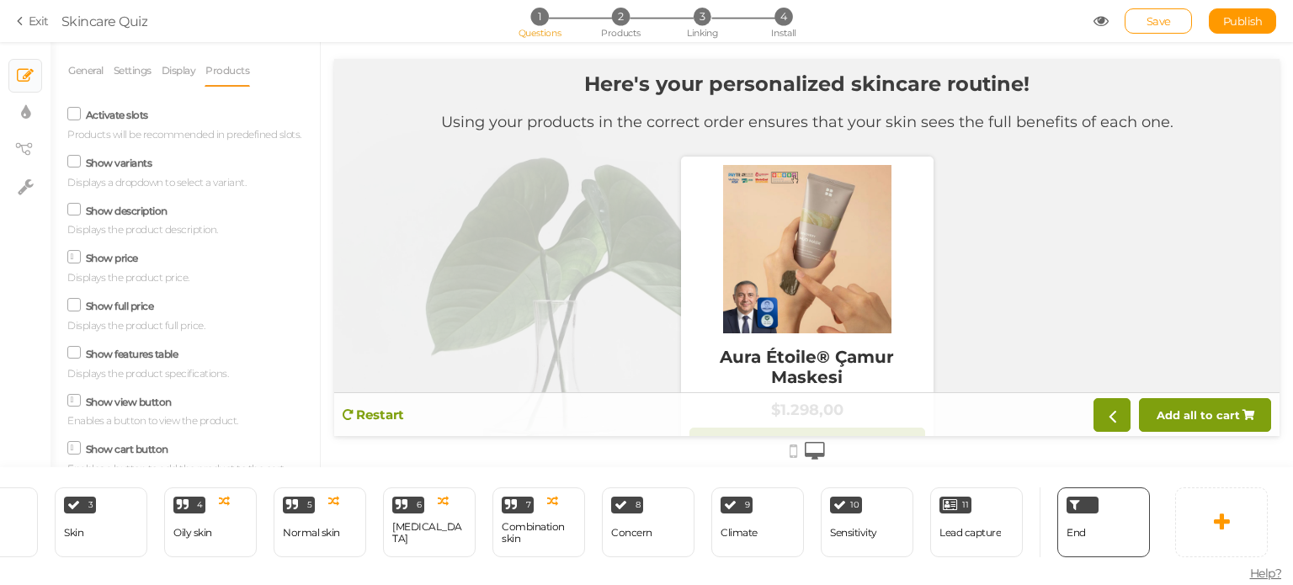
type input "1"
click at [857, 335] on div "Aura Étoile® Çamur Maskesi" at bounding box center [808, 366] width 236 height 67
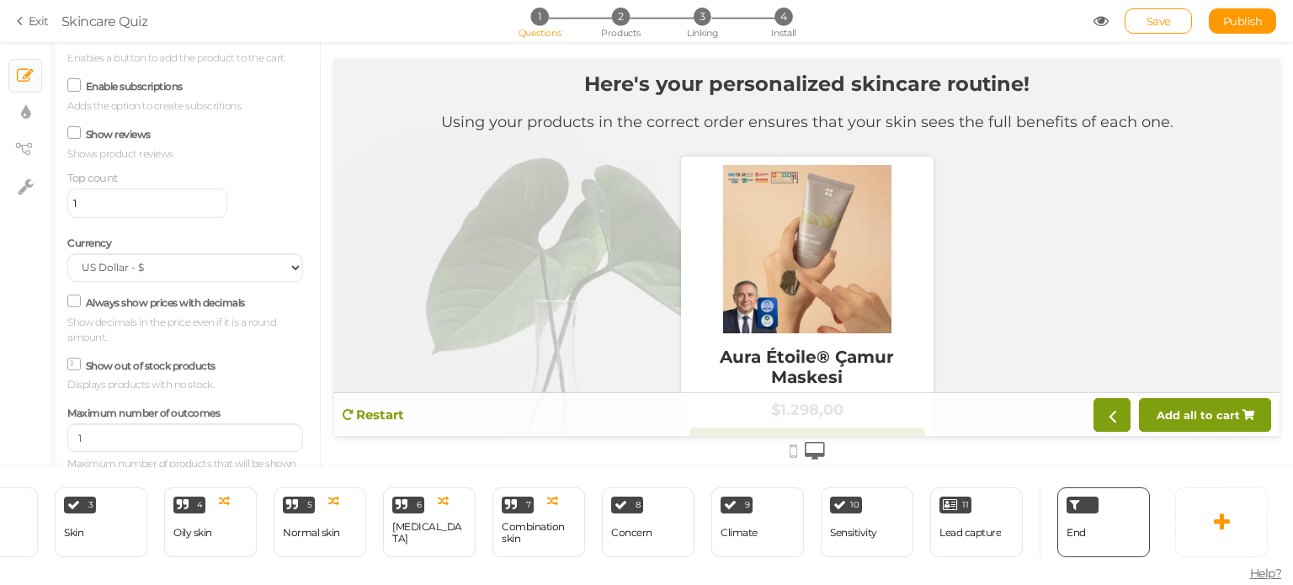
scroll to position [421, 0]
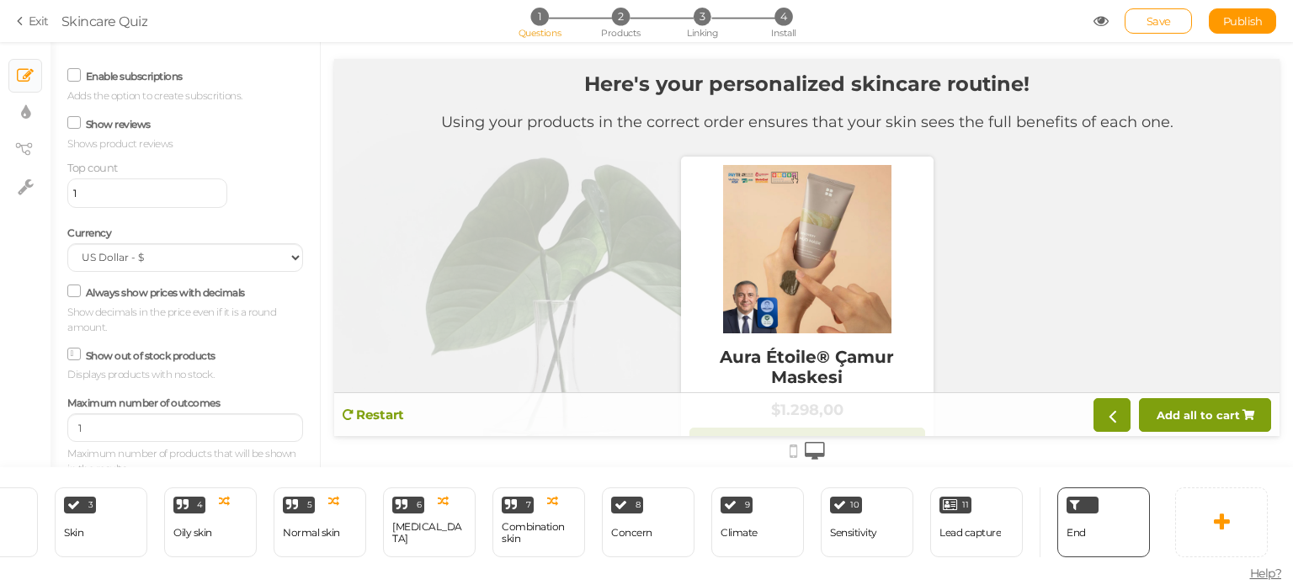
click at [109, 131] on label "Show reviews" at bounding box center [118, 124] width 65 height 13
click at [0, 0] on input "Show reviews" at bounding box center [0, 0] width 0 height 0
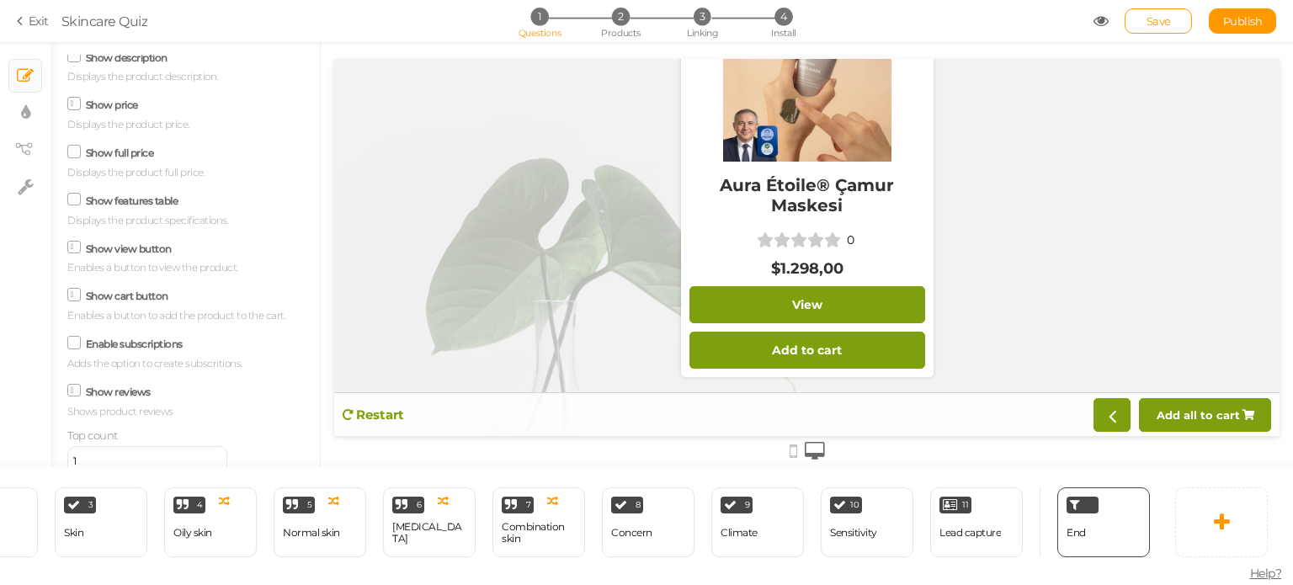
scroll to position [0, 0]
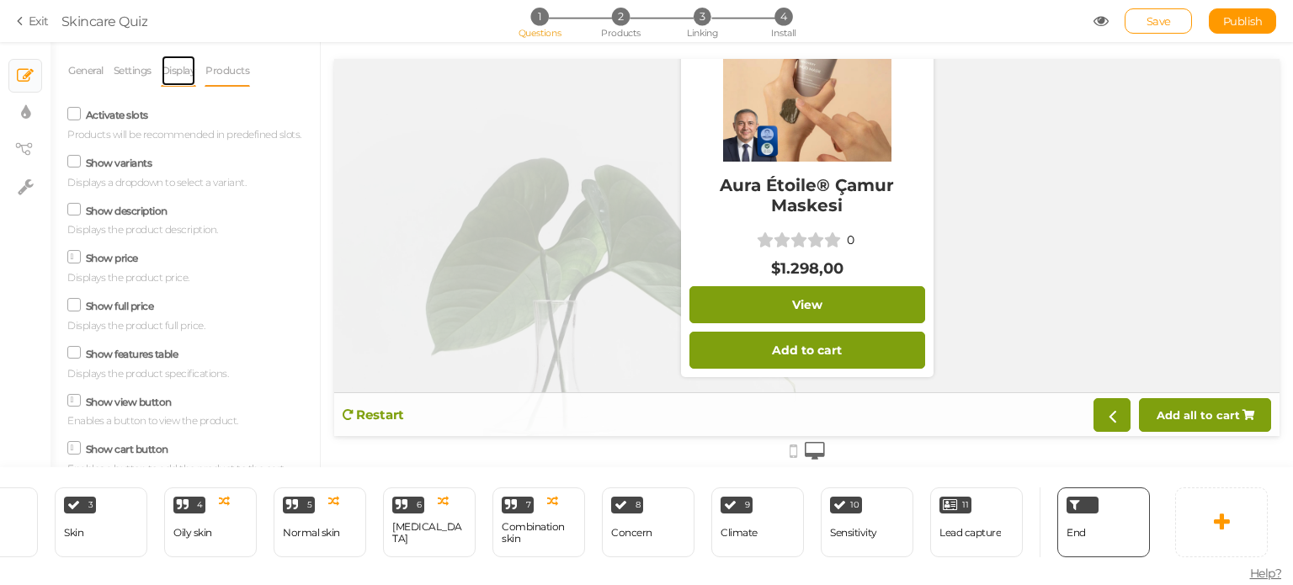
click at [185, 76] on link "Display" at bounding box center [179, 71] width 36 height 32
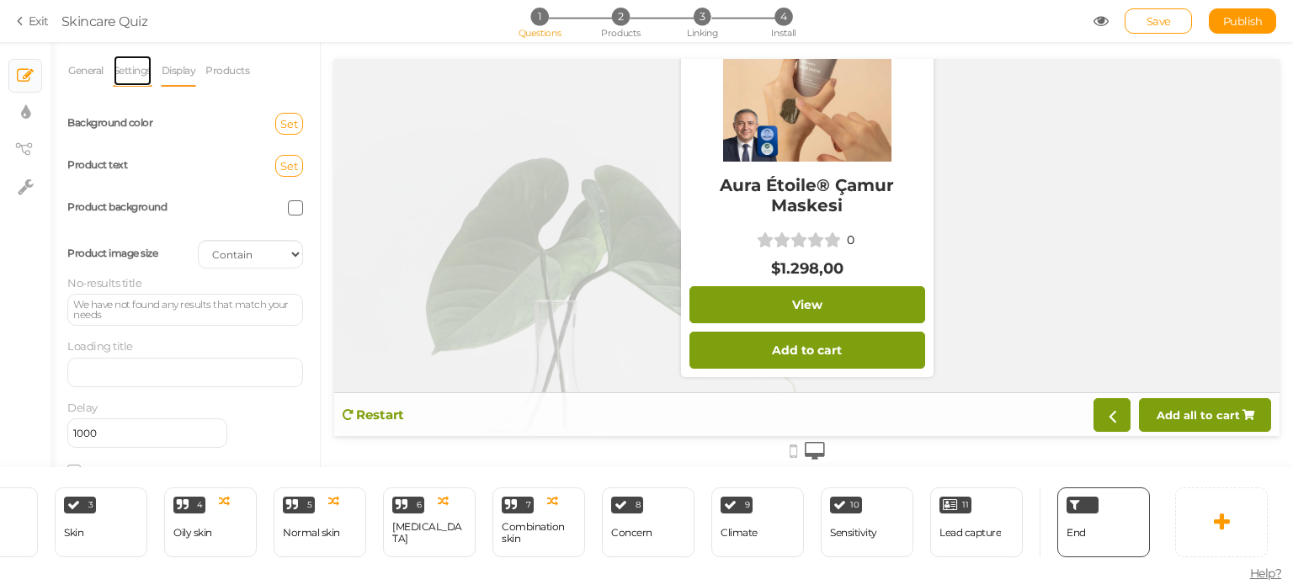
click at [152, 77] on link "Settings" at bounding box center [133, 71] width 40 height 32
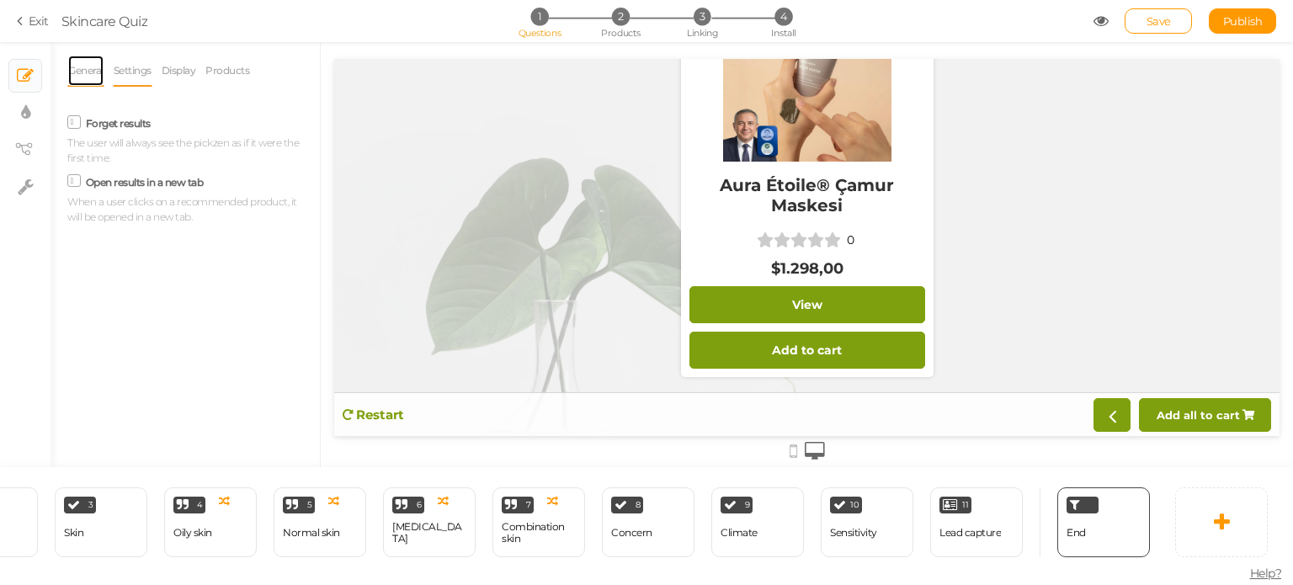
click at [93, 74] on link "General" at bounding box center [85, 71] width 37 height 32
